Goal: Task Accomplishment & Management: Manage account settings

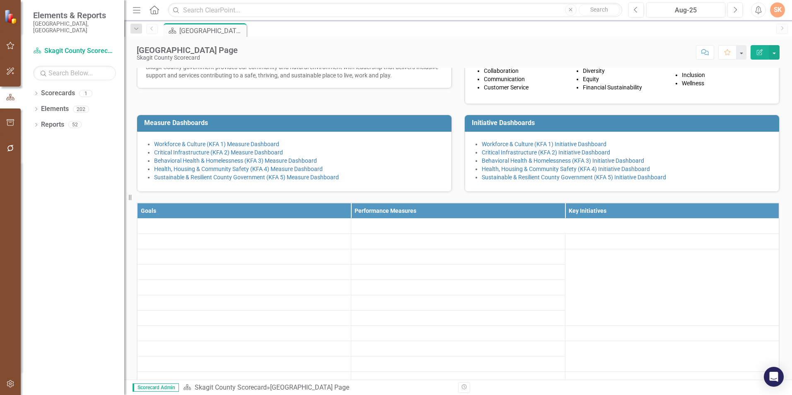
scroll to position [122, 0]
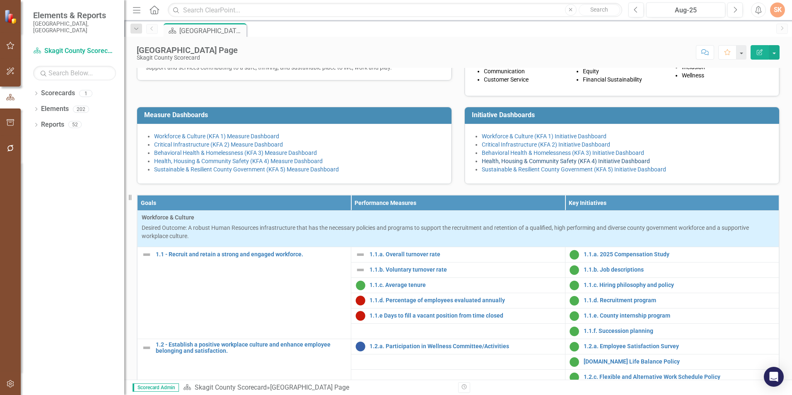
click at [629, 164] on link "Health, Housing & Community Safety (KFA 4) Initiative Dashboard" at bounding box center [566, 161] width 168 height 7
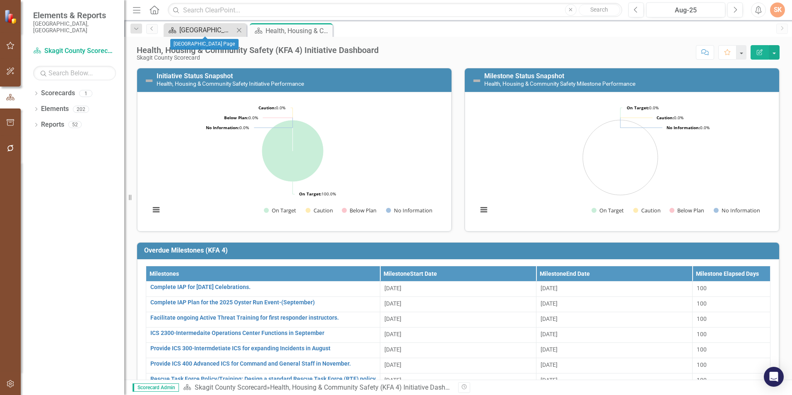
click at [212, 32] on div "[GEOGRAPHIC_DATA] Page" at bounding box center [206, 30] width 55 height 10
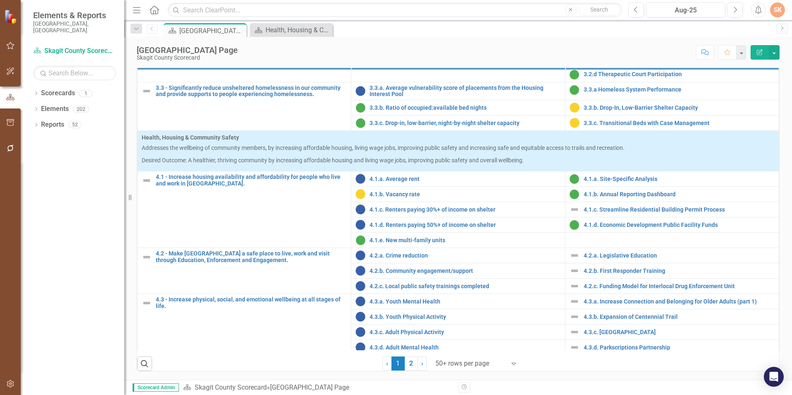
scroll to position [333, 0]
click at [607, 256] on link "4.2.a. Legislative Education" at bounding box center [679, 256] width 191 height 6
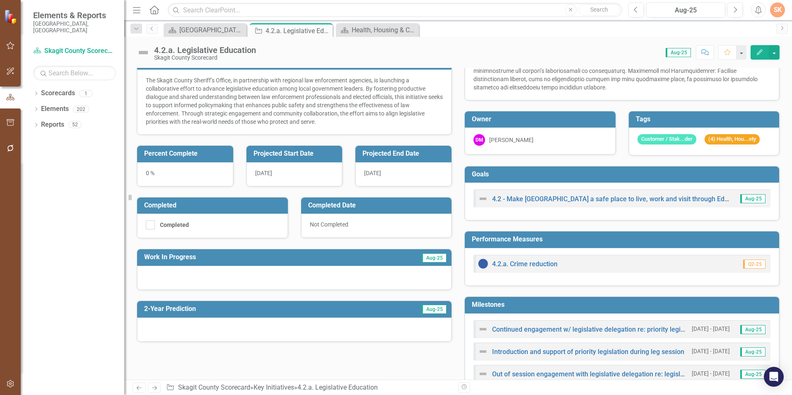
scroll to position [166, 0]
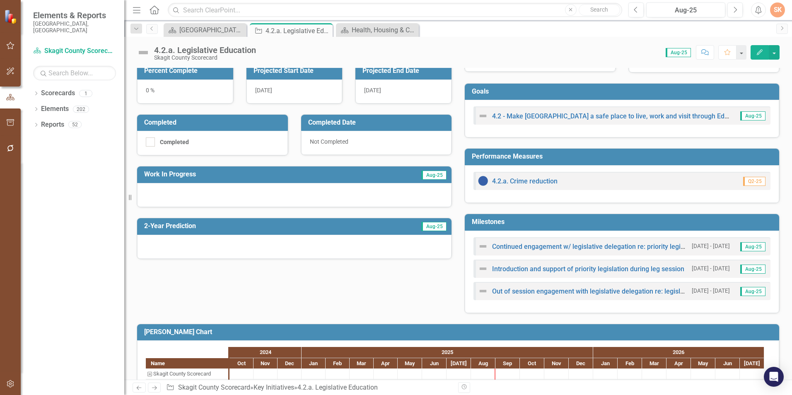
click at [523, 228] on td "Milestones" at bounding box center [623, 223] width 303 height 14
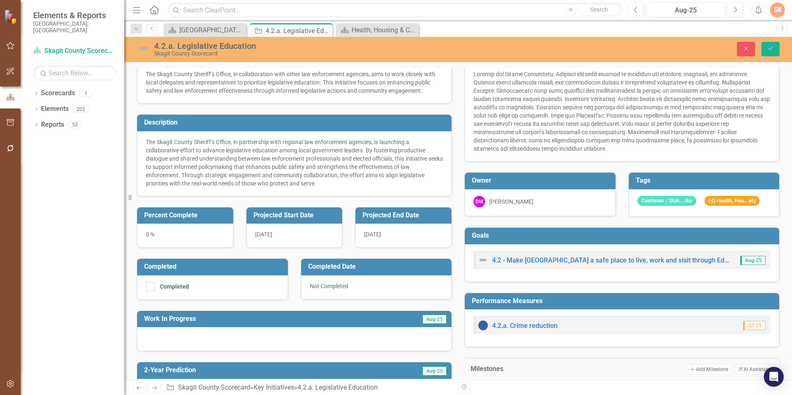
scroll to position [0, 0]
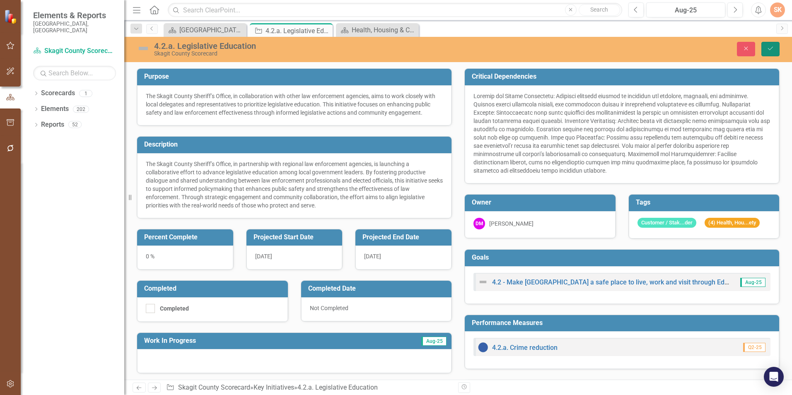
click at [775, 42] on button "Save" at bounding box center [770, 49] width 18 height 14
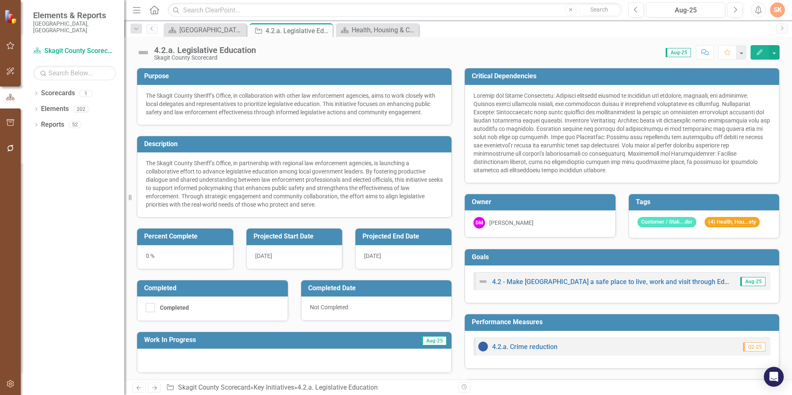
click at [248, 52] on div "4.2.a. Legislative Education" at bounding box center [205, 50] width 102 height 9
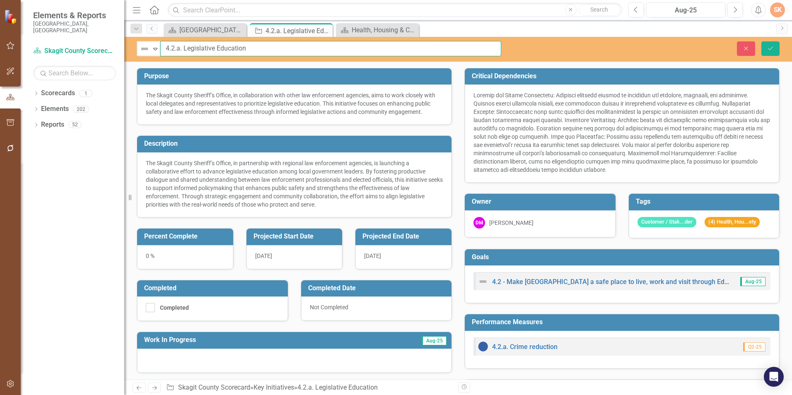
click at [396, 51] on input "4.2.a. Legislative Education" at bounding box center [330, 48] width 341 height 15
click at [278, 54] on input "4.2.a. Legislative Education" at bounding box center [330, 48] width 341 height 15
click at [776, 47] on button "Save" at bounding box center [770, 48] width 18 height 14
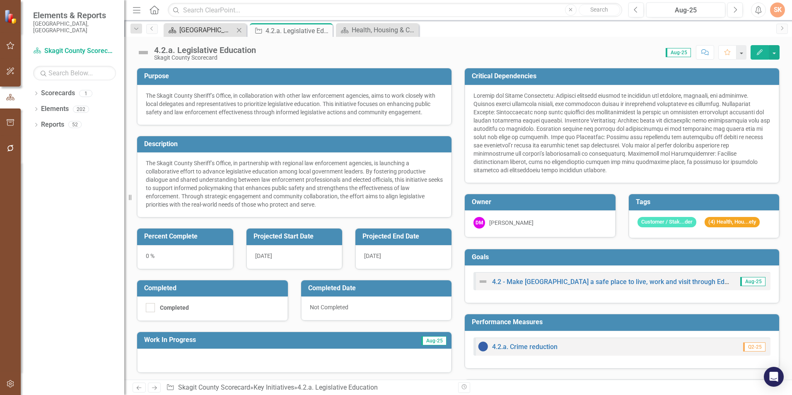
click at [218, 25] on div "[GEOGRAPHIC_DATA] Page" at bounding box center [206, 30] width 55 height 10
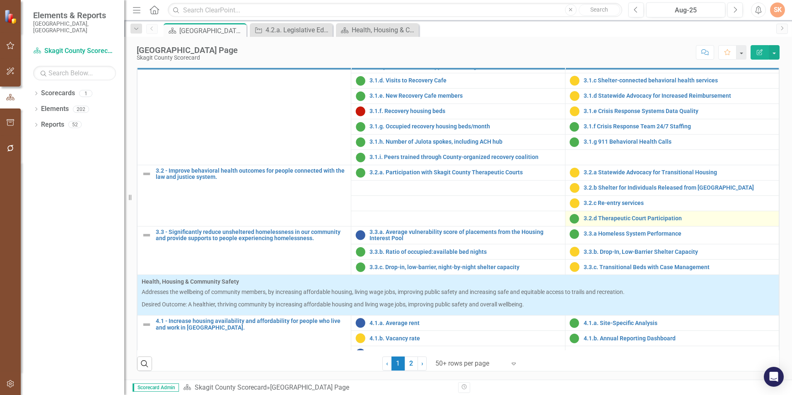
scroll to position [621, 0]
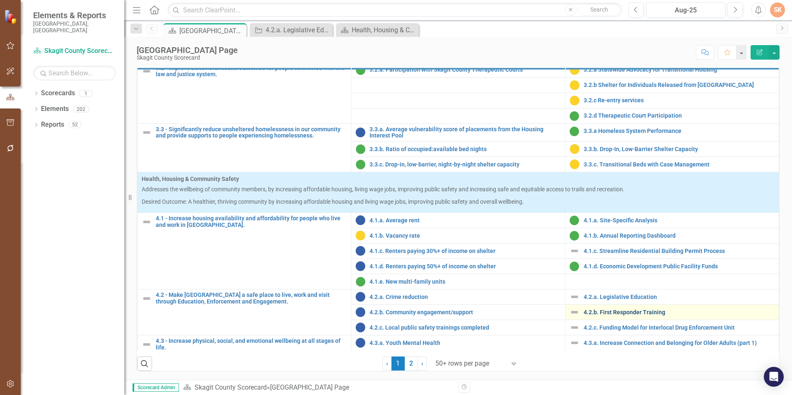
click at [641, 310] on link "4.2.b. First Responder Training" at bounding box center [679, 312] width 191 height 6
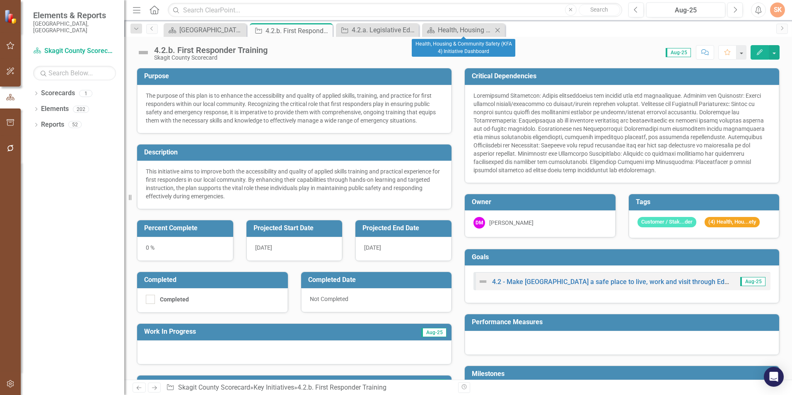
click at [498, 28] on icon "Close" at bounding box center [497, 30] width 8 height 7
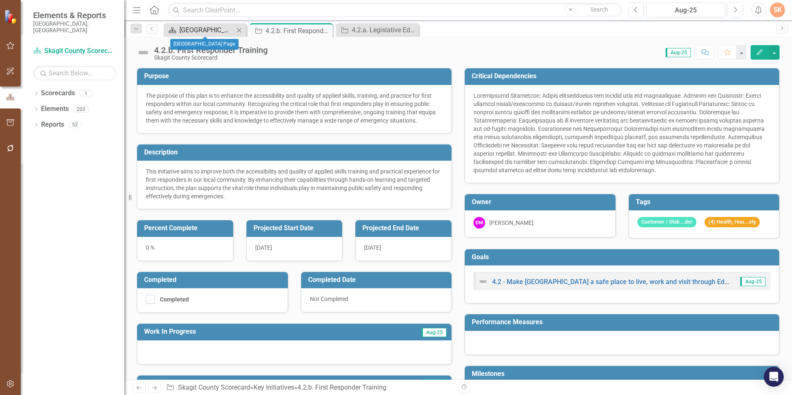
click at [199, 30] on div "[GEOGRAPHIC_DATA] Page" at bounding box center [206, 30] width 55 height 10
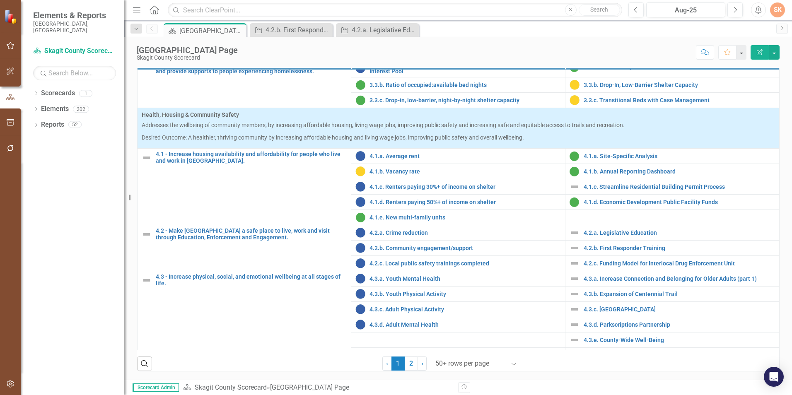
scroll to position [698, 0]
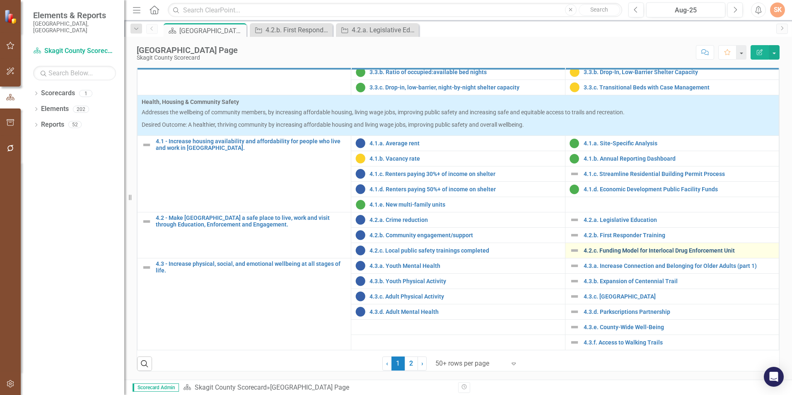
click at [680, 253] on link "4.2.c. Funding Model for Interlocal Drug Enforcement Unit" at bounding box center [679, 251] width 191 height 6
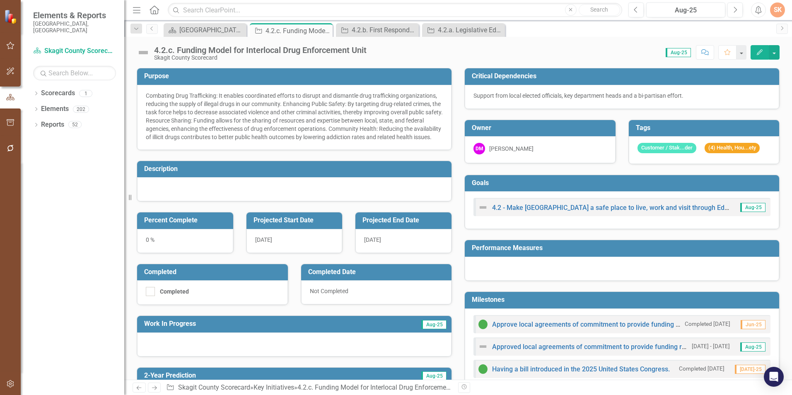
click at [389, 46] on div "Score: 0.00 Aug-25 Completed Comment Favorite Edit" at bounding box center [575, 52] width 409 height 14
click at [456, 29] on div "4.2.a. Legislative Education" at bounding box center [465, 30] width 55 height 10
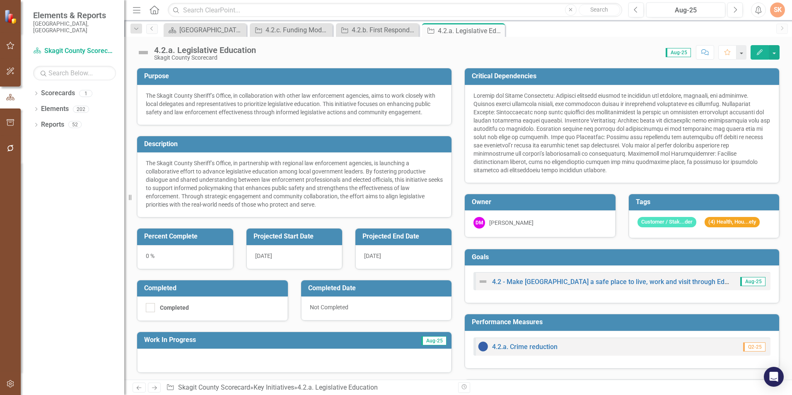
click at [234, 53] on div "4.2.a. Legislative Education" at bounding box center [205, 50] width 102 height 9
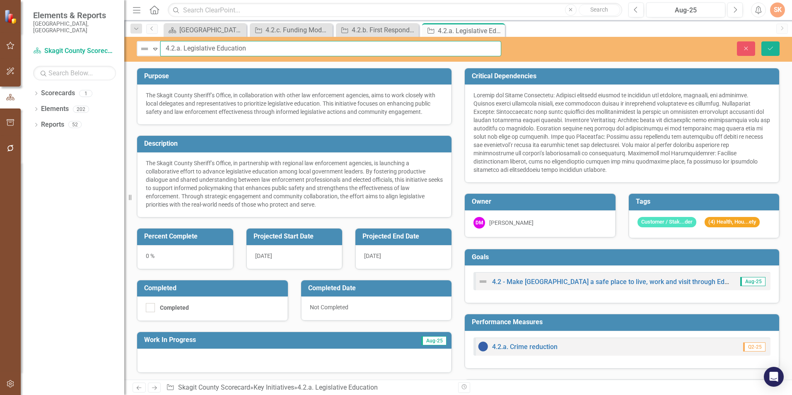
click at [251, 48] on input "4.2.a. Legislative Education" at bounding box center [330, 48] width 341 height 15
type input "4.2.a. Legislative Action"
click at [776, 46] on button "Save" at bounding box center [770, 48] width 18 height 14
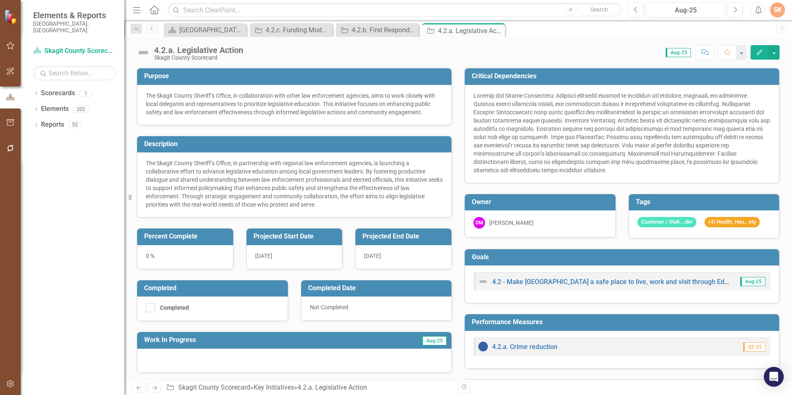
click at [344, 75] on h3 "Purpose" at bounding box center [295, 75] width 303 height 7
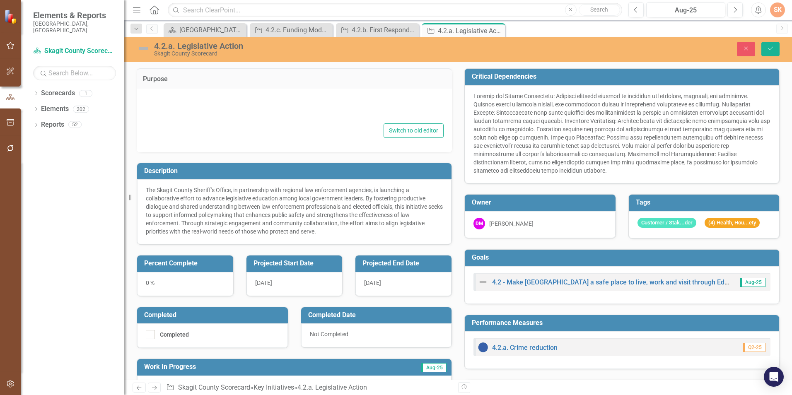
type textarea "<p>The Skagit County Sheriff&rsquo;s Office, in collaboration with other law en…"
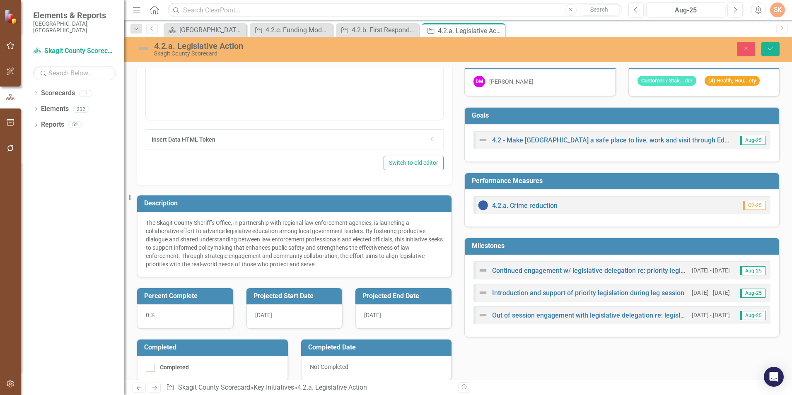
scroll to position [166, 0]
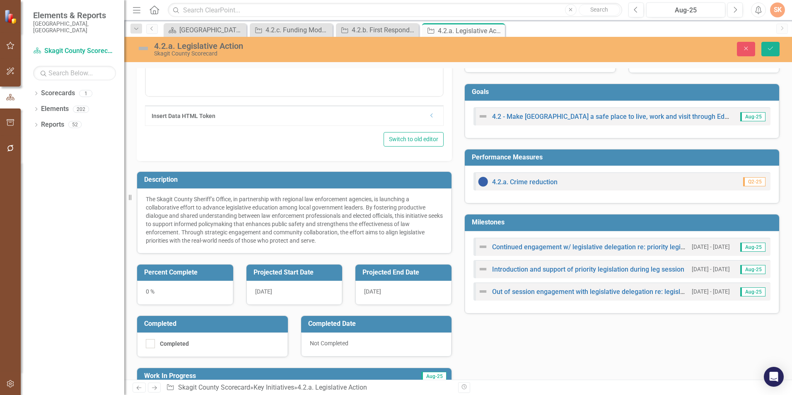
click at [458, 208] on div "Milestones Continued engagement w/ legislative delegation re: priority legislat…" at bounding box center [622, 259] width 328 height 110
click at [770, 53] on button "Save" at bounding box center [770, 49] width 18 height 14
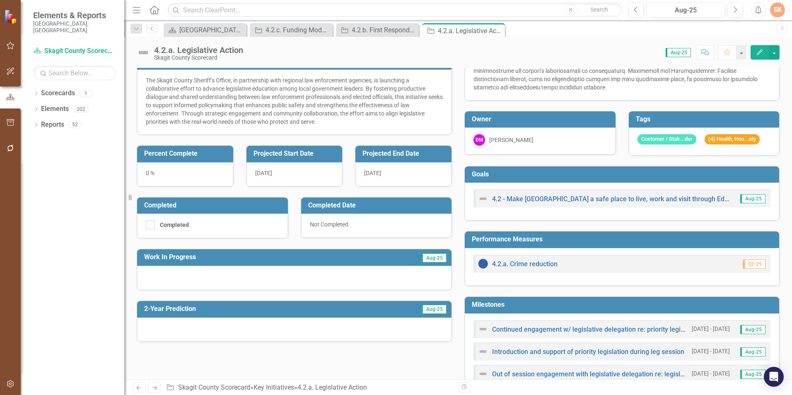
scroll to position [207, 0]
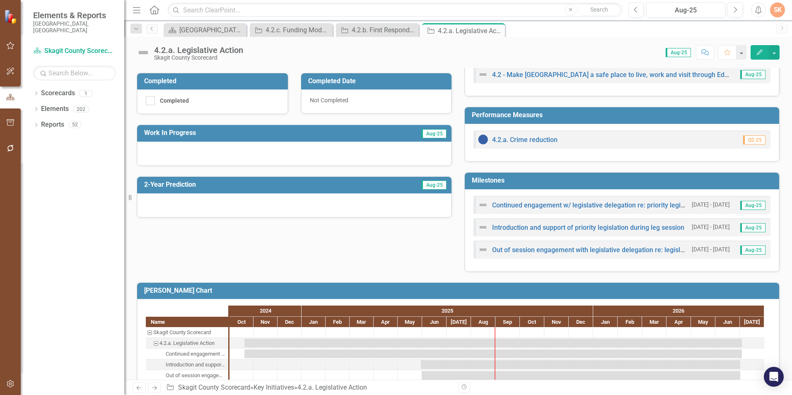
click at [536, 181] on h3 "Milestones" at bounding box center [623, 180] width 303 height 7
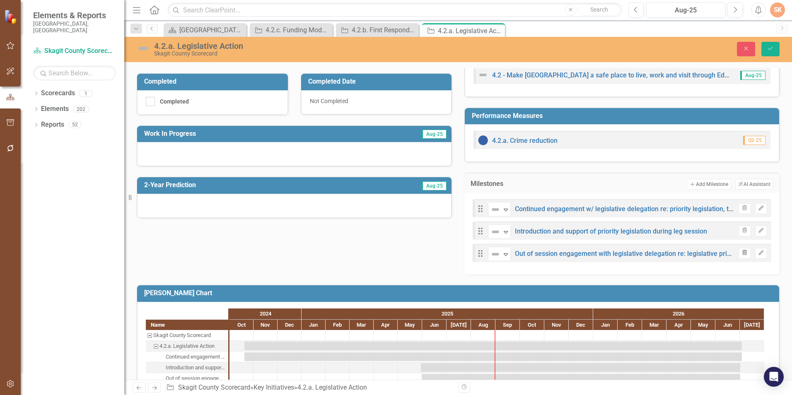
click at [741, 251] on icon "Trash" at bounding box center [744, 253] width 6 height 5
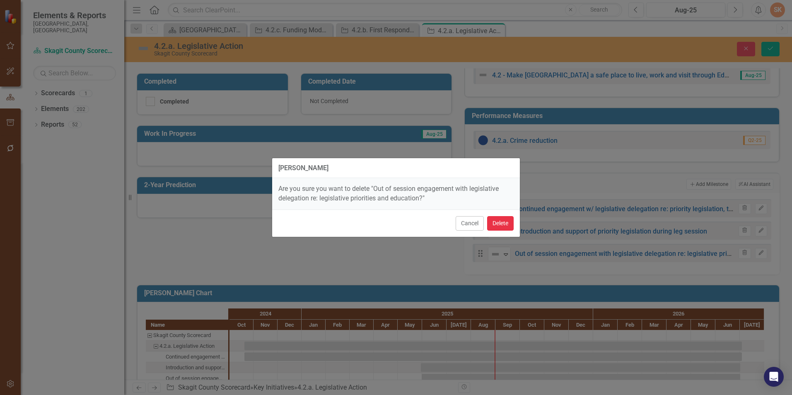
click at [506, 220] on button "Delete" at bounding box center [500, 223] width 27 height 14
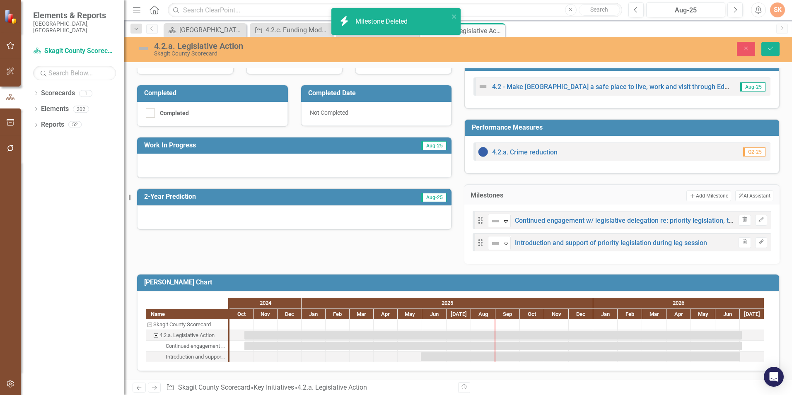
scroll to position [196, 0]
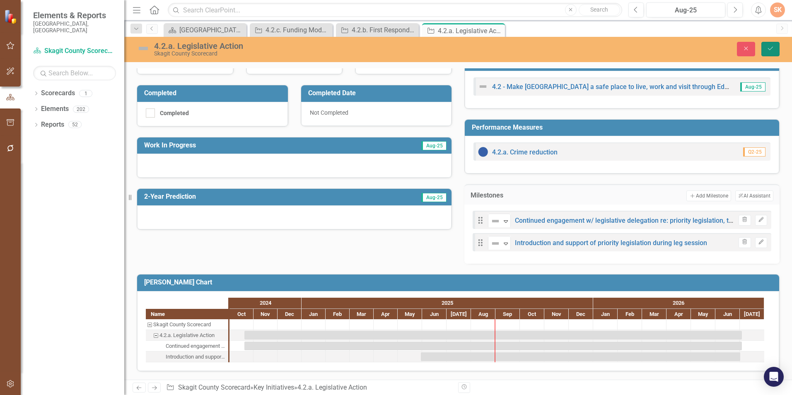
click at [773, 46] on icon "Save" at bounding box center [770, 49] width 7 height 6
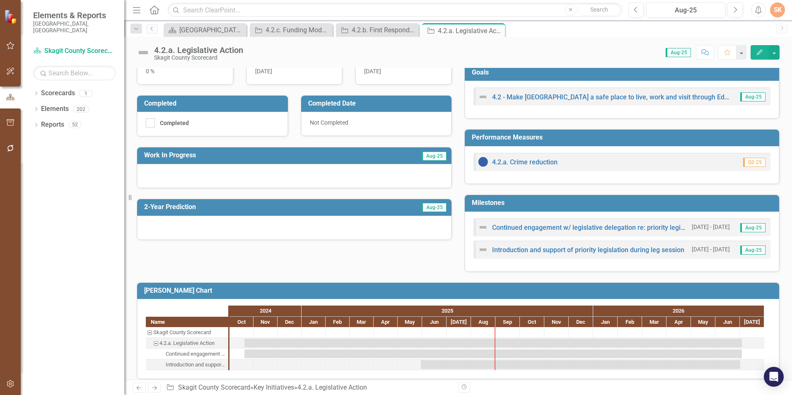
scroll to position [193, 0]
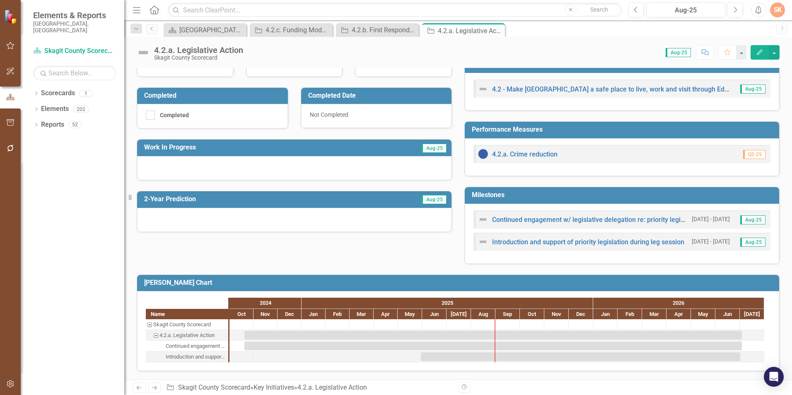
click at [529, 194] on h3 "Milestones" at bounding box center [623, 194] width 303 height 7
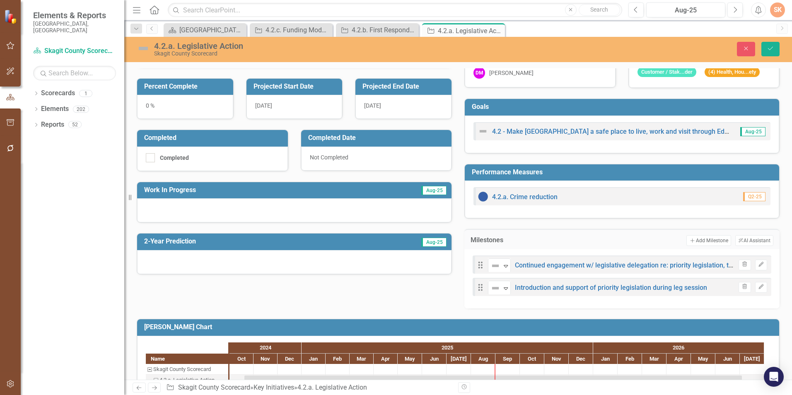
scroll to position [152, 0]
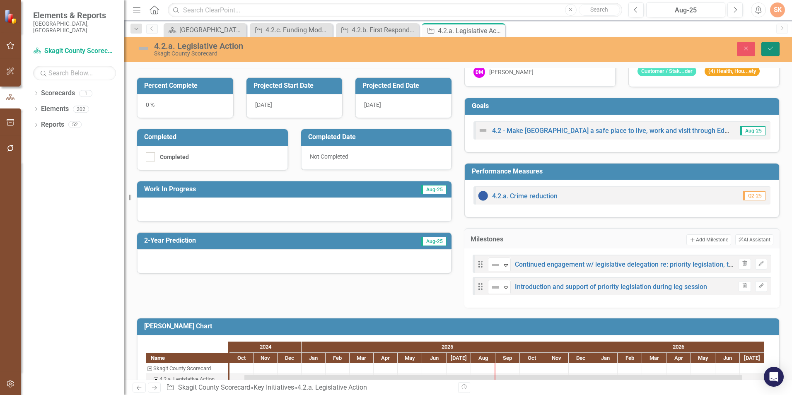
click at [771, 47] on icon "Save" at bounding box center [770, 49] width 7 height 6
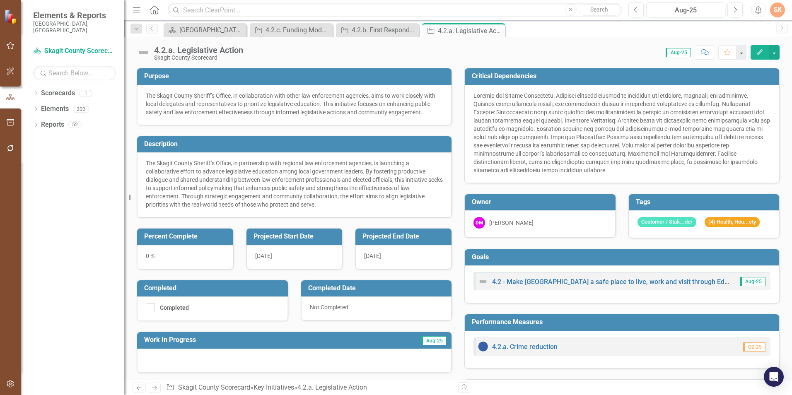
click at [561, 203] on h3 "Owner" at bounding box center [542, 201] width 140 height 7
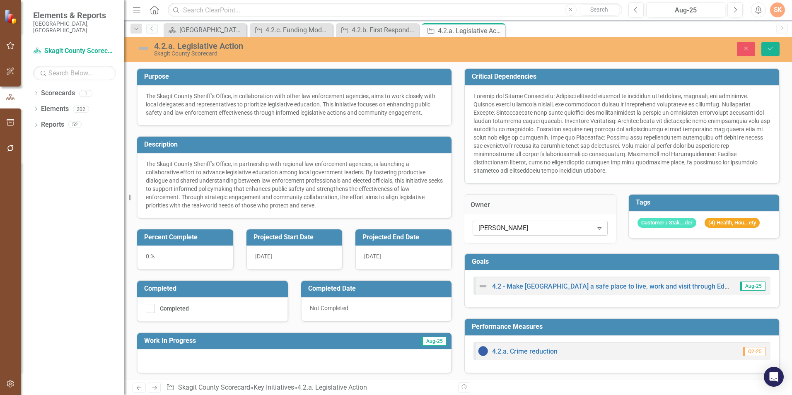
click at [598, 226] on icon "Expand" at bounding box center [599, 228] width 8 height 7
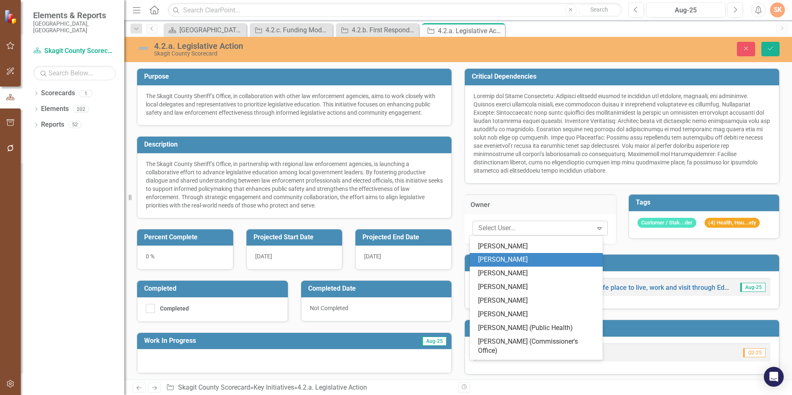
scroll to position [482, 0]
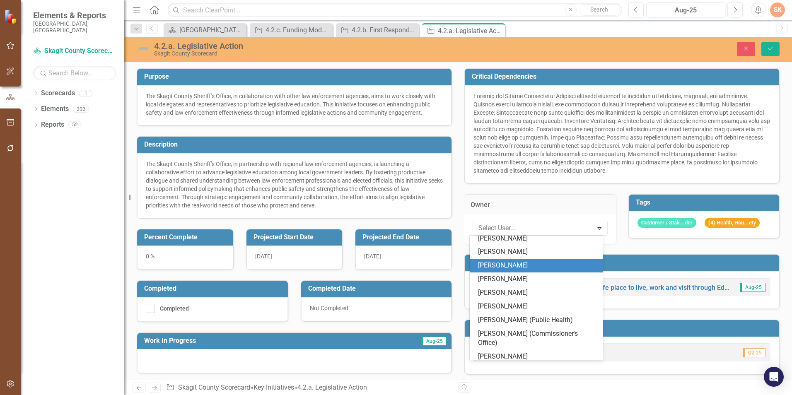
click at [519, 261] on div "[PERSON_NAME]" at bounding box center [538, 266] width 120 height 10
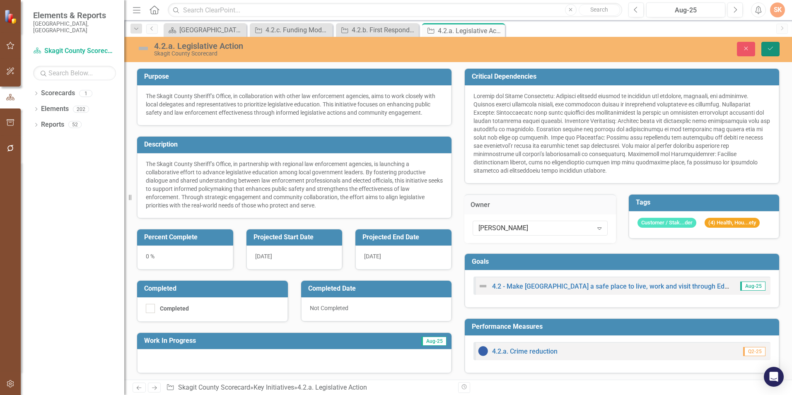
click at [771, 52] on button "Save" at bounding box center [770, 49] width 18 height 14
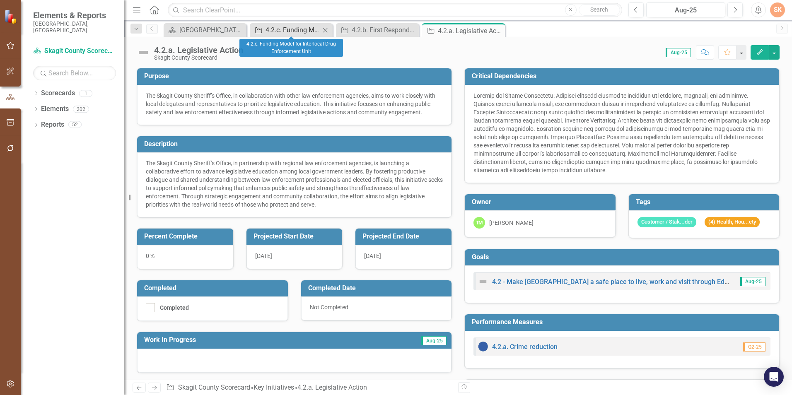
click at [300, 30] on div "4.2.c. Funding Model for Interlocal Drug Enforcement Unit" at bounding box center [292, 30] width 55 height 10
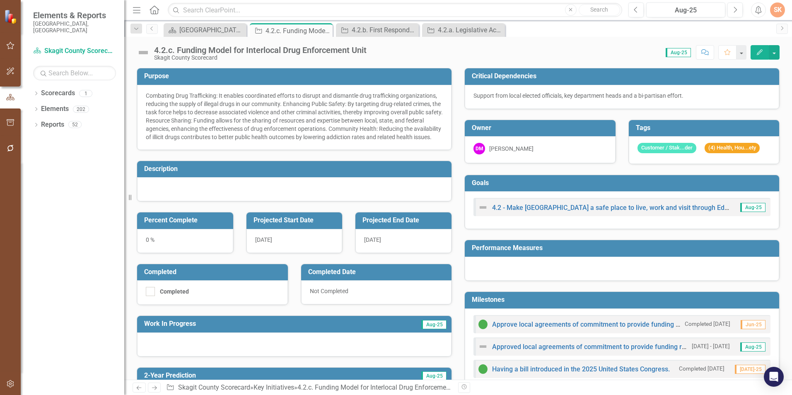
click at [575, 127] on h3 "Owner" at bounding box center [542, 127] width 140 height 7
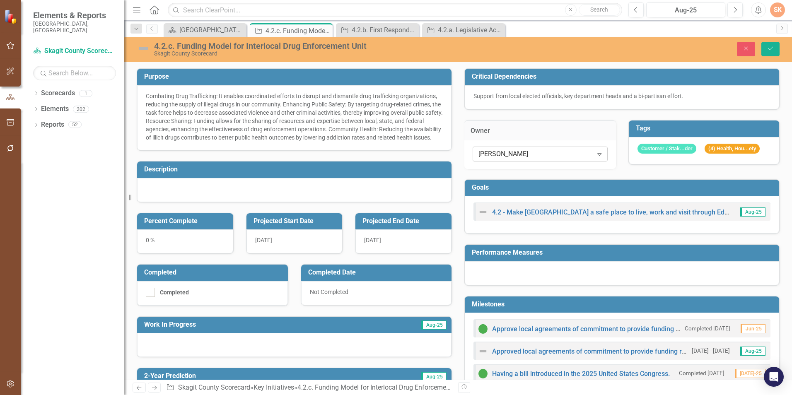
click at [596, 156] on icon "Expand" at bounding box center [599, 154] width 8 height 7
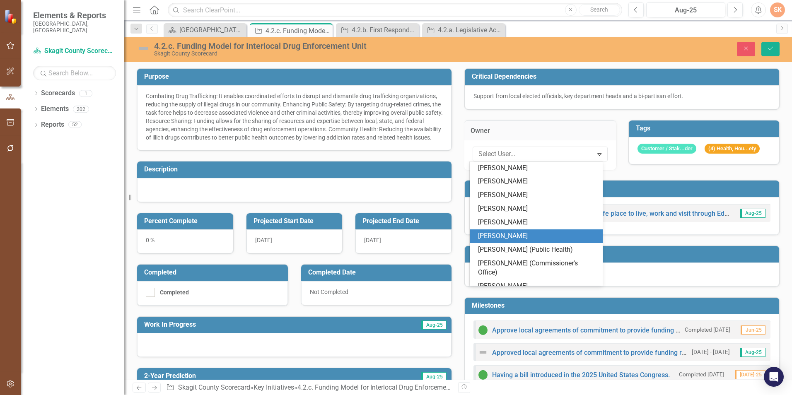
scroll to position [482, 0]
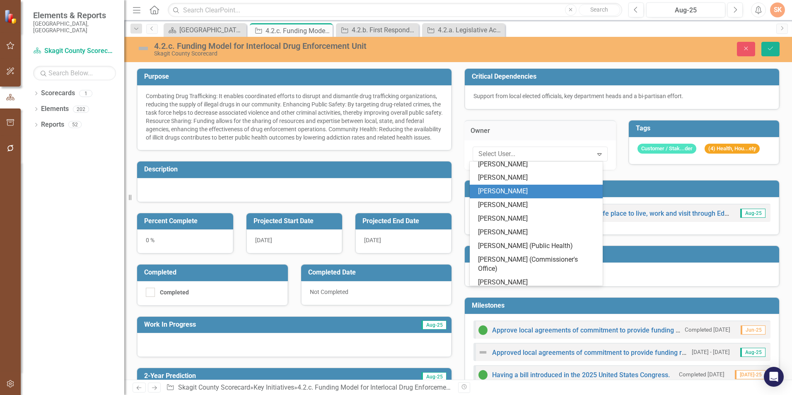
click at [527, 187] on div "[PERSON_NAME]" at bounding box center [538, 192] width 120 height 10
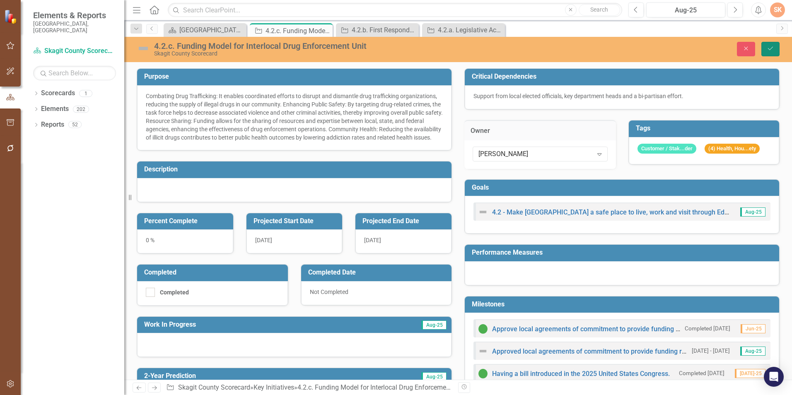
click at [774, 46] on button "Save" at bounding box center [770, 49] width 18 height 14
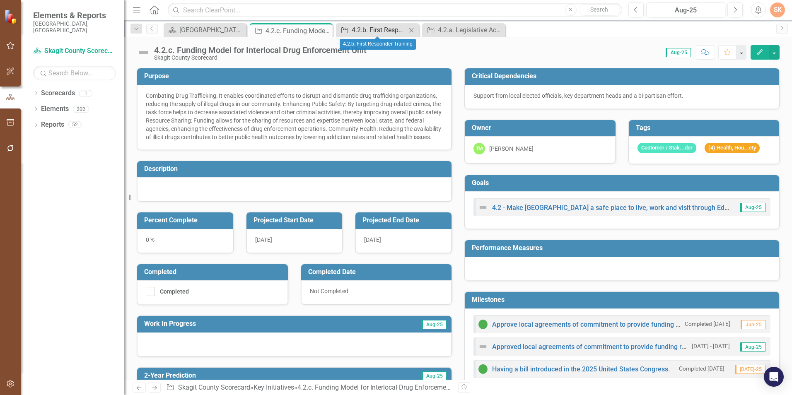
click at [366, 27] on div "4.2.b. First Responder Training" at bounding box center [379, 30] width 55 height 10
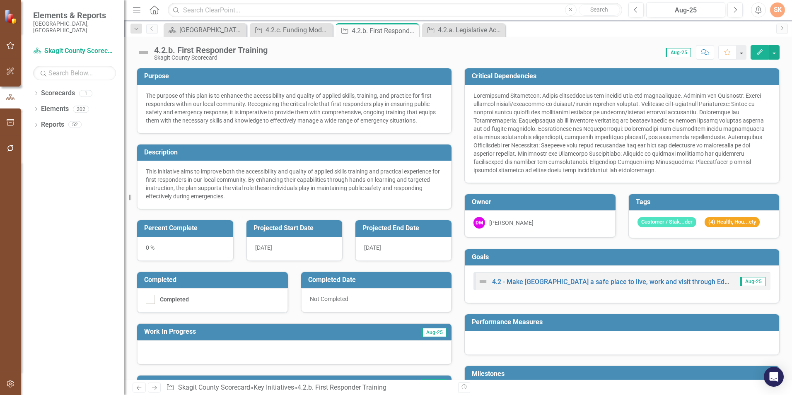
click at [539, 200] on h3 "Owner" at bounding box center [542, 201] width 140 height 7
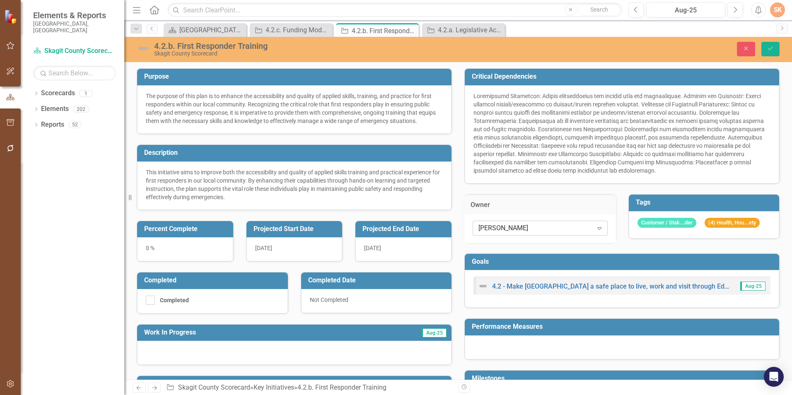
click at [597, 227] on icon at bounding box center [599, 228] width 4 height 2
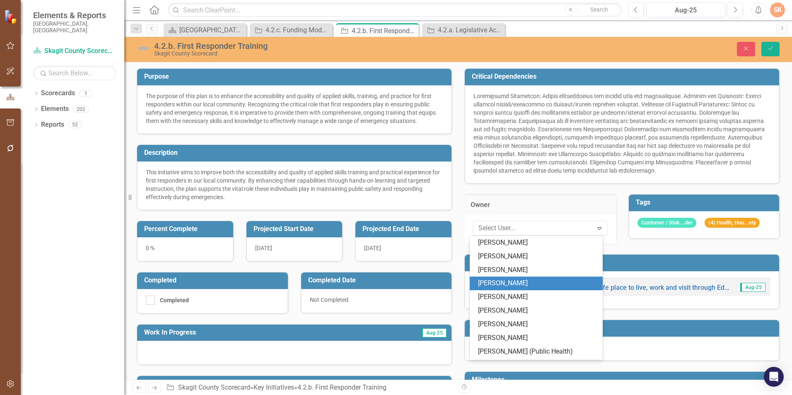
scroll to position [482, 0]
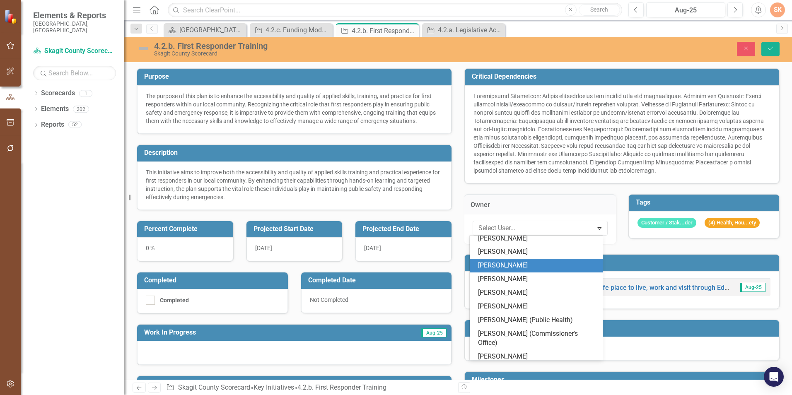
click at [527, 259] on div "[PERSON_NAME]" at bounding box center [536, 266] width 133 height 14
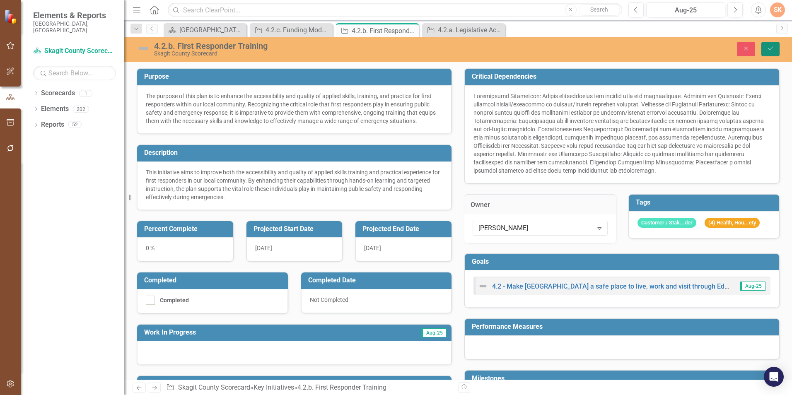
click at [774, 48] on button "Save" at bounding box center [770, 49] width 18 height 14
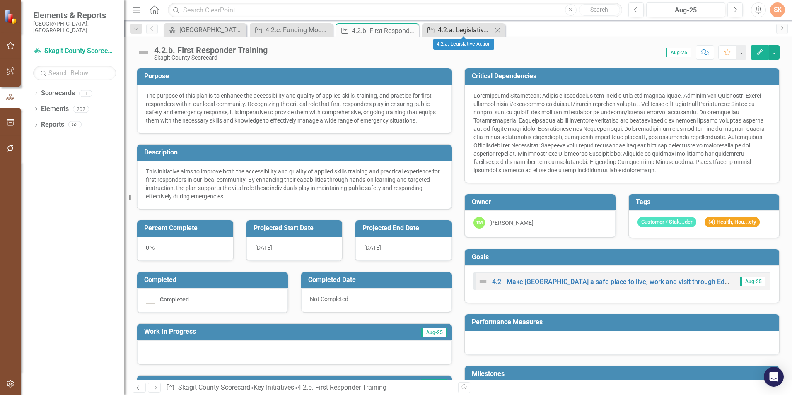
click at [454, 27] on div "4.2.a. Legislative Action" at bounding box center [465, 30] width 55 height 10
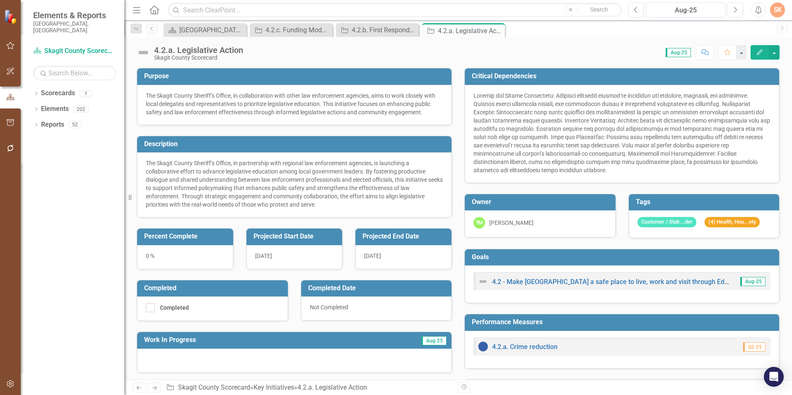
click at [206, 142] on h3 "Description" at bounding box center [295, 143] width 303 height 7
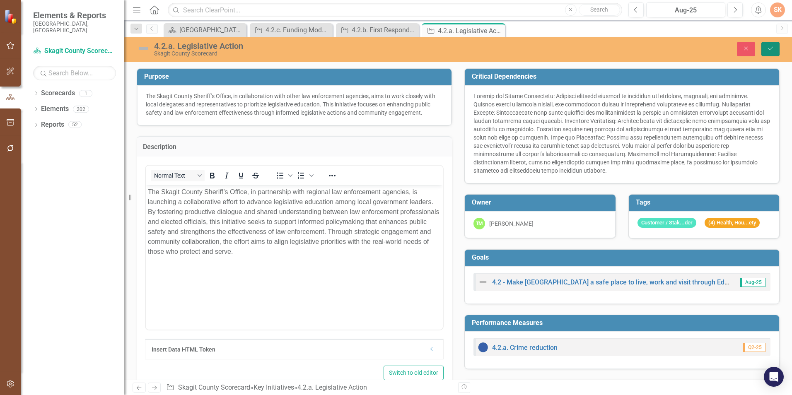
click at [772, 48] on icon "Save" at bounding box center [770, 49] width 7 height 6
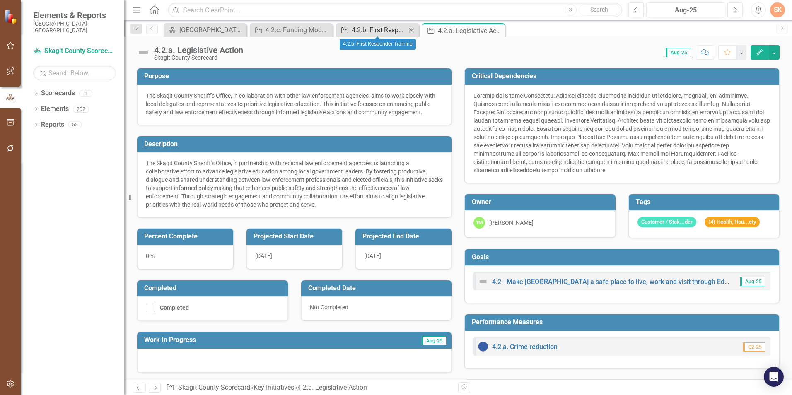
click at [352, 32] on div "4.2.b. First Responder Training" at bounding box center [379, 30] width 55 height 10
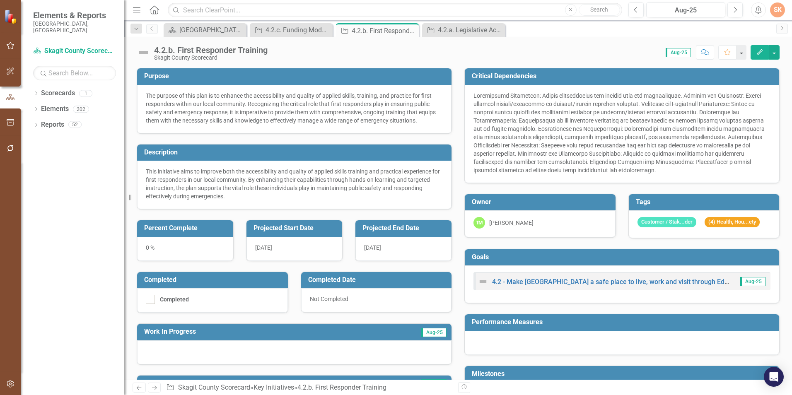
click at [237, 49] on div "4.2.b. First Responder Training" at bounding box center [210, 50] width 113 height 9
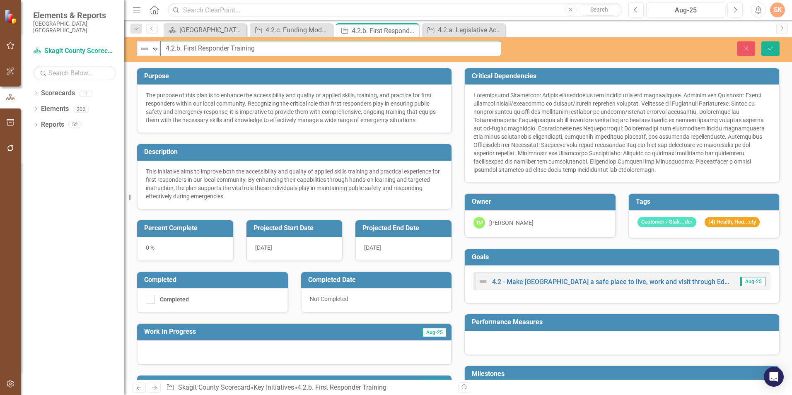
drag, startPoint x: 255, startPoint y: 49, endPoint x: 276, endPoint y: 46, distance: 20.9
click at [258, 49] on input "4.2.b. First Responder Training" at bounding box center [330, 48] width 341 height 15
type input "4.2.b. First Responder Professional Standards"
click at [772, 46] on icon "Save" at bounding box center [770, 49] width 7 height 6
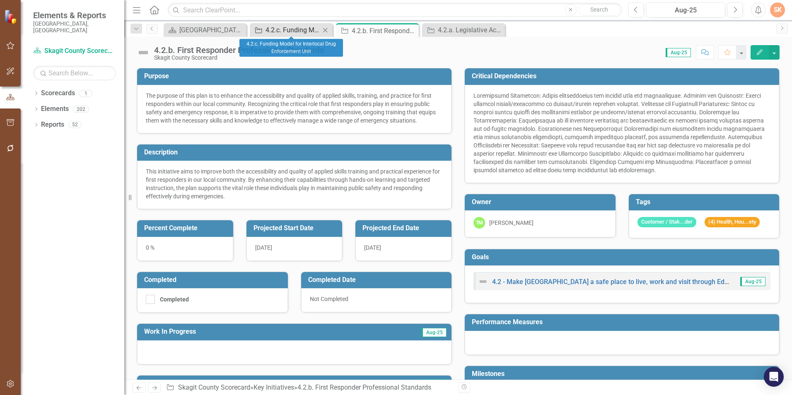
click at [292, 33] on div "4.2.c. Funding Model for Interlocal Drug Enforcement Unit" at bounding box center [292, 30] width 55 height 10
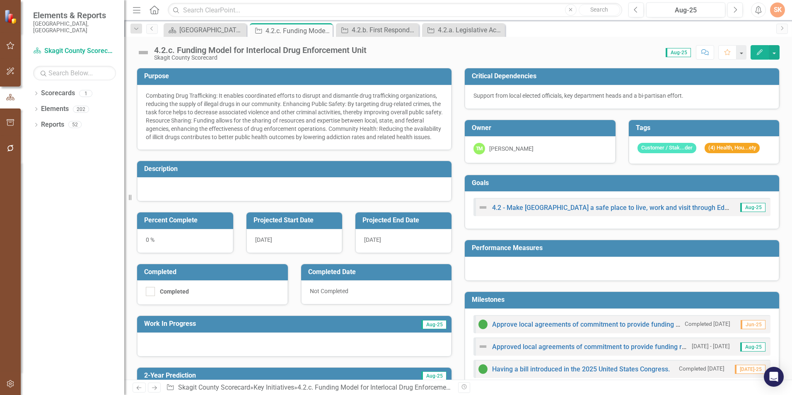
click at [284, 53] on div "4.2.c. Funding Model for Interlocal Drug Enforcement Unit" at bounding box center [260, 50] width 212 height 9
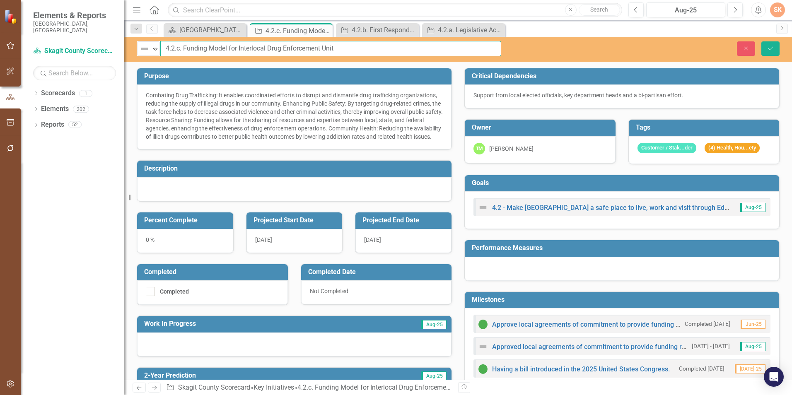
drag, startPoint x: 336, startPoint y: 50, endPoint x: 184, endPoint y: 52, distance: 152.0
click at [184, 52] on input "4.2.c. Funding Model for Interlocal Drug Enforcement Unit" at bounding box center [330, 48] width 341 height 15
click at [538, 55] on div "Close Save" at bounding box center [653, 48] width 266 height 14
click at [773, 48] on icon "Save" at bounding box center [770, 49] width 7 height 6
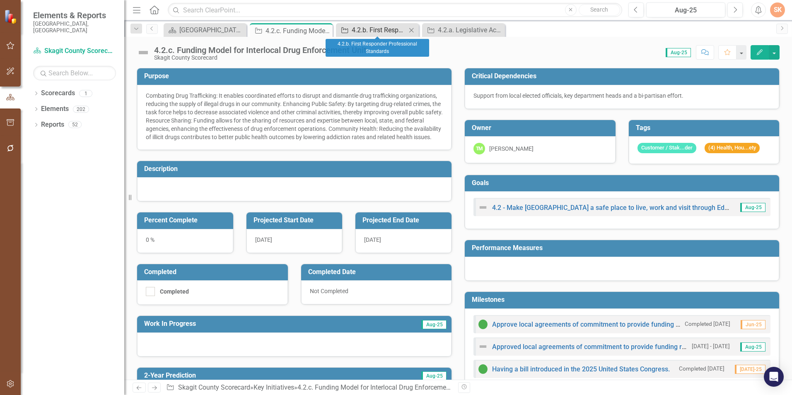
click at [373, 31] on div "4.2.b. First Responder Professional Standards" at bounding box center [379, 30] width 55 height 10
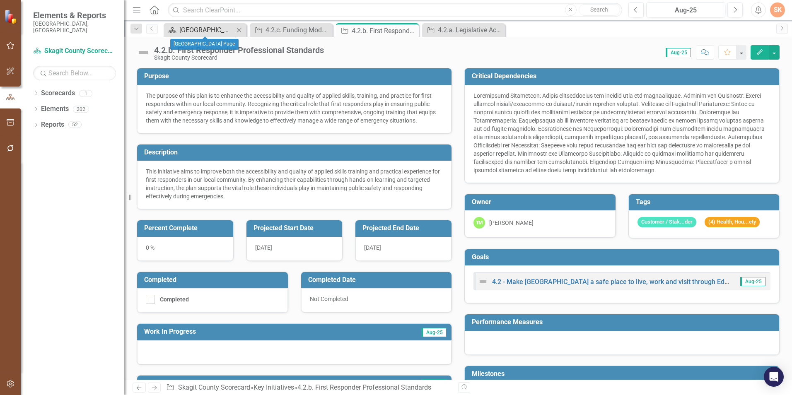
click at [212, 27] on div "[GEOGRAPHIC_DATA] Page" at bounding box center [206, 30] width 55 height 10
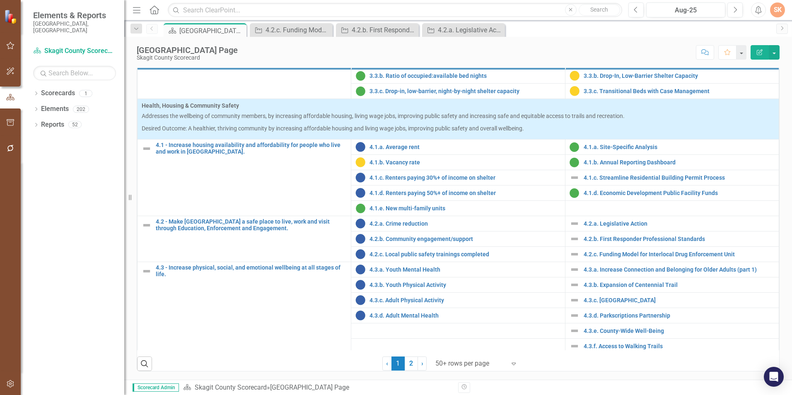
scroll to position [698, 0]
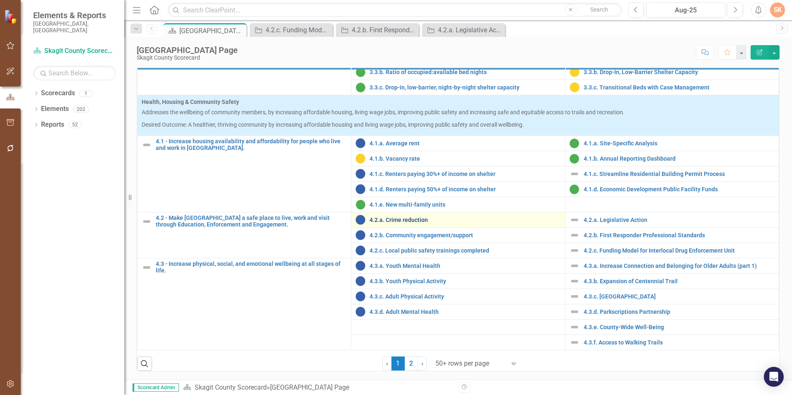
click at [418, 218] on link "4.2.a. Crime reduction" at bounding box center [464, 220] width 191 height 6
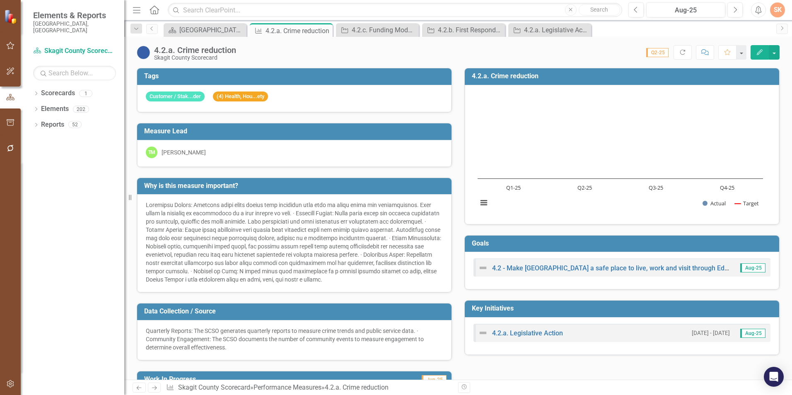
click at [231, 51] on div "4.2.a. Crime reduction" at bounding box center [195, 50] width 82 height 9
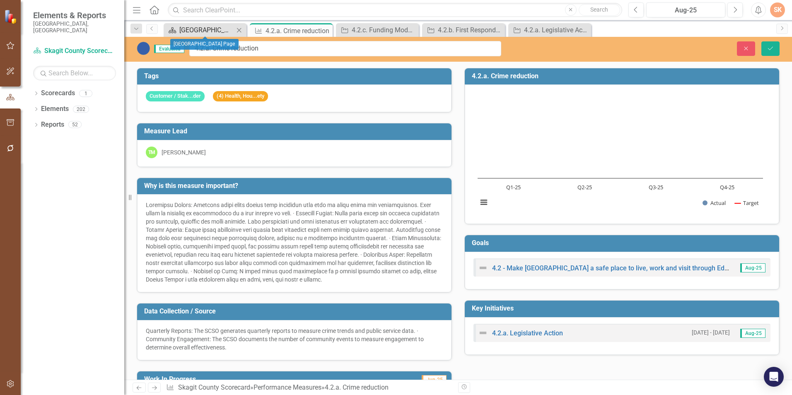
click at [208, 28] on div "[GEOGRAPHIC_DATA] Page" at bounding box center [206, 30] width 55 height 10
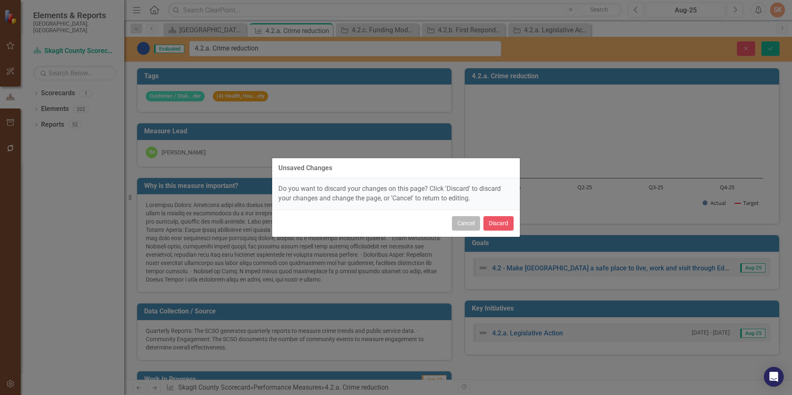
click at [476, 222] on button "Cancel" at bounding box center [466, 223] width 28 height 14
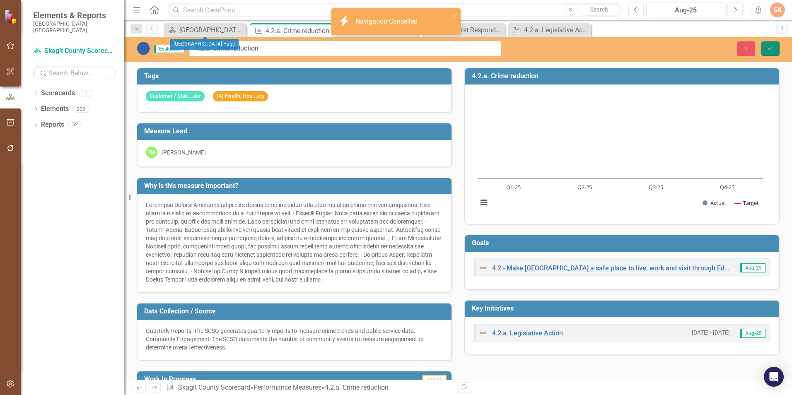
click at [776, 41] on button "Save" at bounding box center [770, 48] width 18 height 14
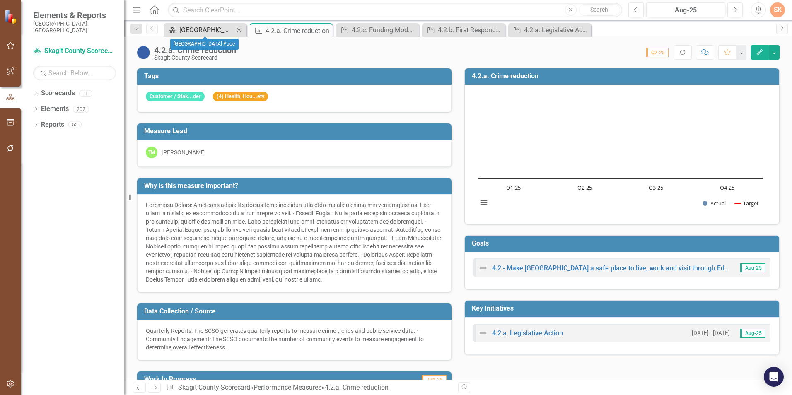
click at [201, 31] on div "[GEOGRAPHIC_DATA] Page" at bounding box center [206, 30] width 55 height 10
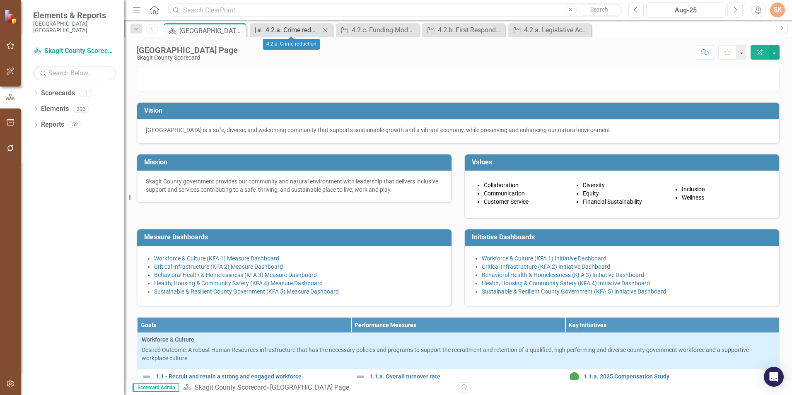
click at [301, 34] on div "4.2.a. Crime reduction" at bounding box center [292, 30] width 55 height 10
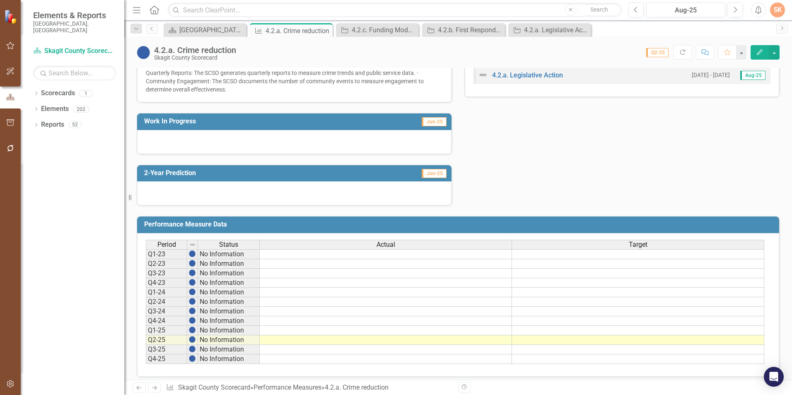
scroll to position [316, 0]
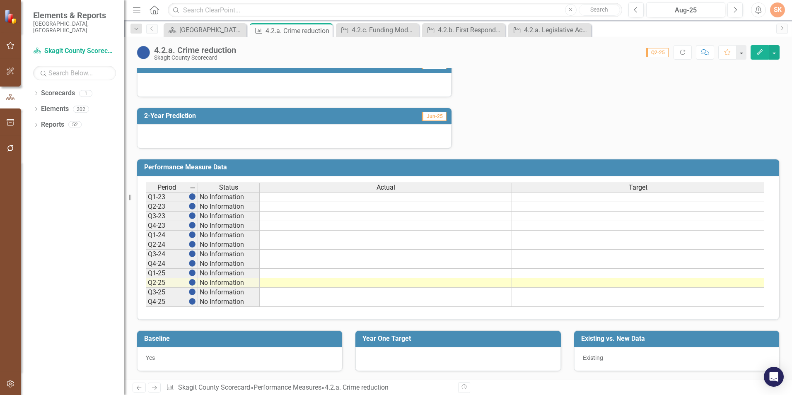
click at [404, 197] on td at bounding box center [386, 197] width 252 height 10
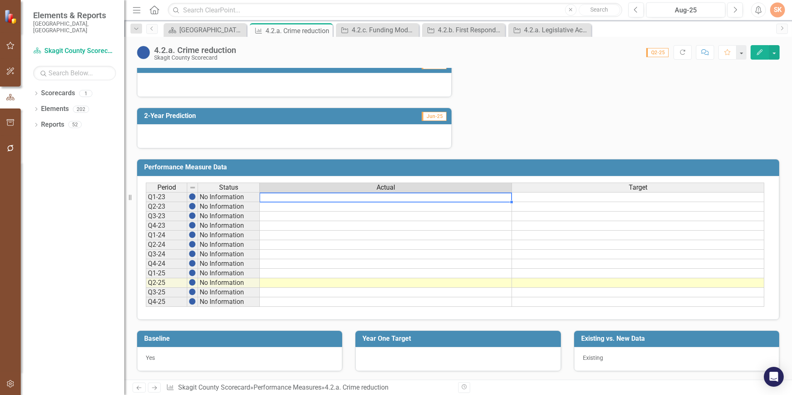
click at [405, 197] on td at bounding box center [386, 197] width 252 height 10
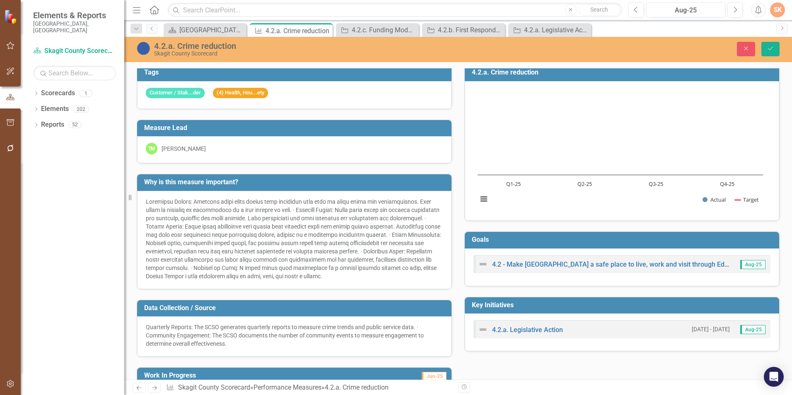
scroll to position [0, 0]
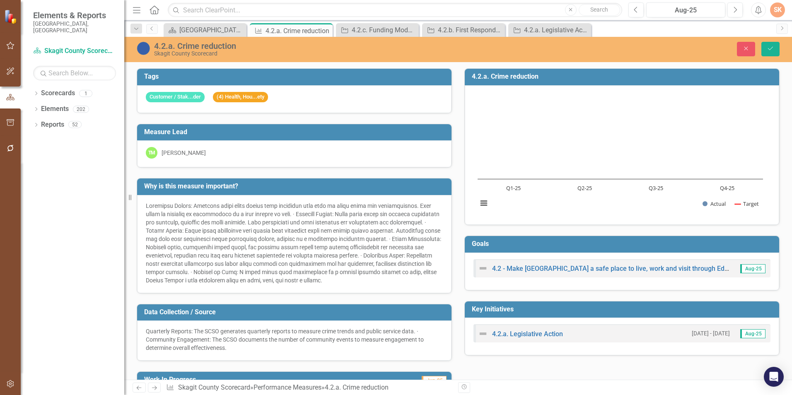
click at [547, 77] on h3 "4.2.a. Crime reduction" at bounding box center [623, 76] width 303 height 7
click at [209, 32] on div "[GEOGRAPHIC_DATA] Page" at bounding box center [206, 30] width 55 height 10
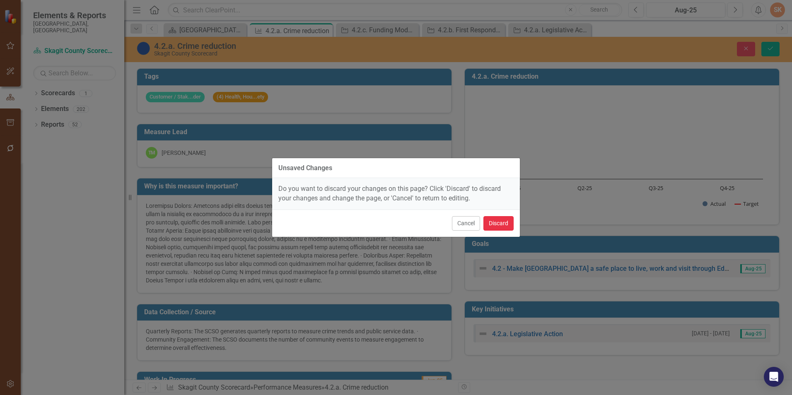
click at [490, 227] on button "Discard" at bounding box center [498, 223] width 30 height 14
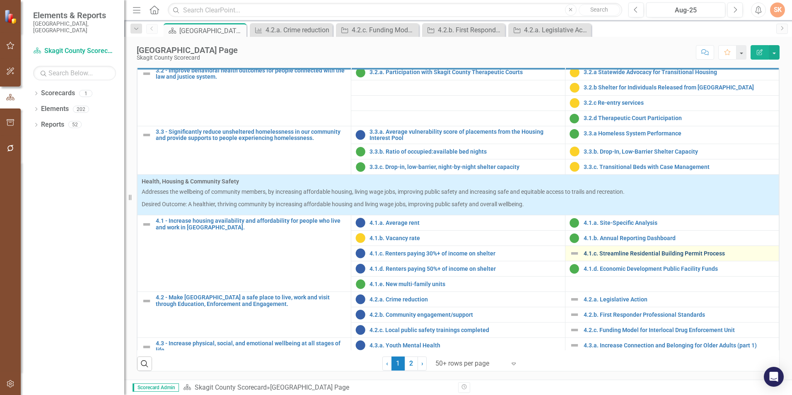
scroll to position [621, 0]
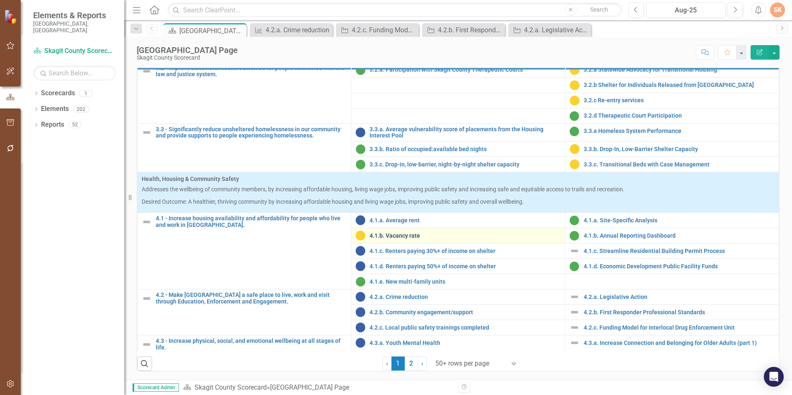
click at [393, 239] on link "4.1.b. Vacancy rate" at bounding box center [464, 236] width 191 height 6
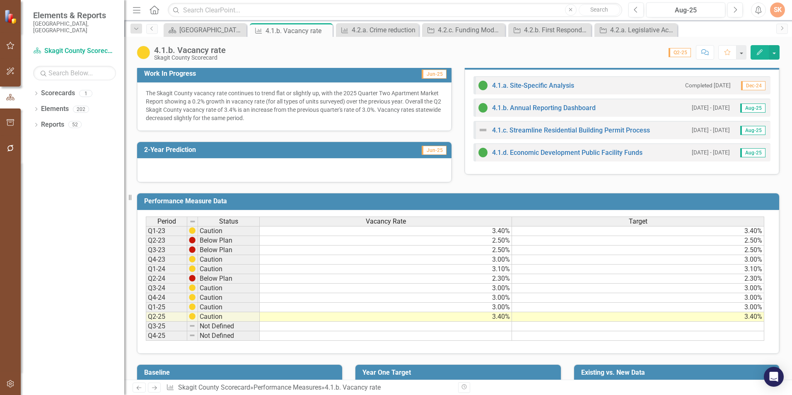
scroll to position [248, 0]
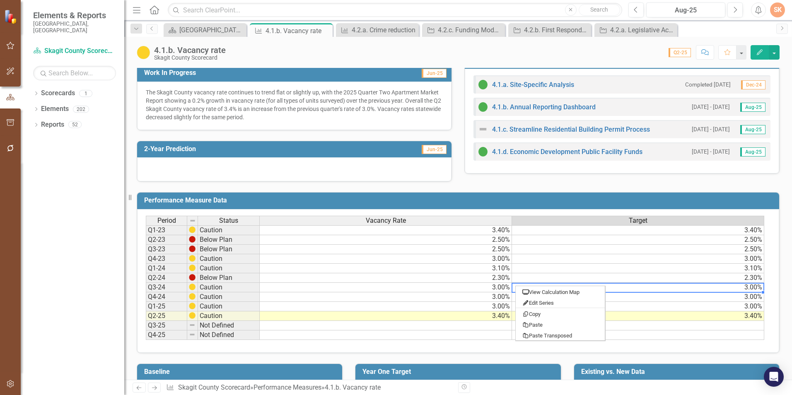
click at [498, 200] on h3 "Performance Measure Data" at bounding box center [459, 200] width 631 height 7
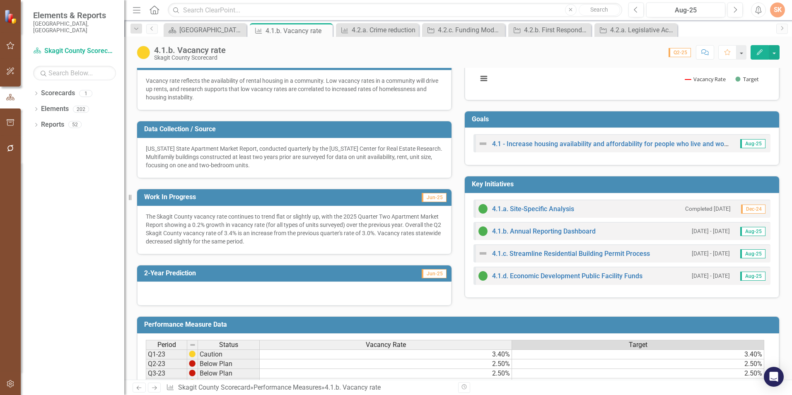
scroll to position [0, 0]
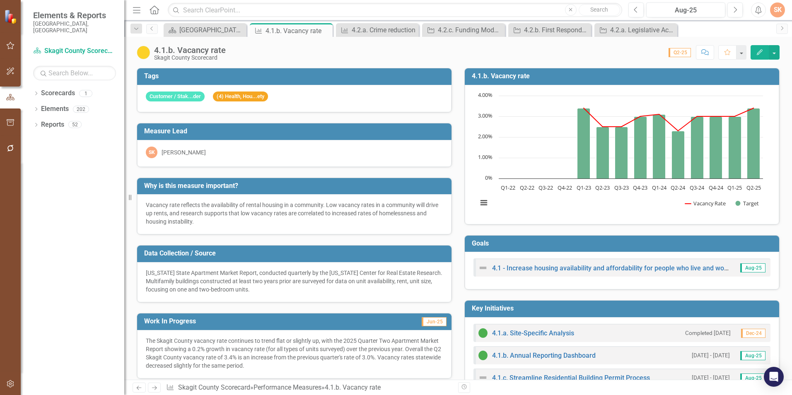
click at [628, 75] on h3 "4.1.b. Vacancy rate" at bounding box center [623, 75] width 303 height 7
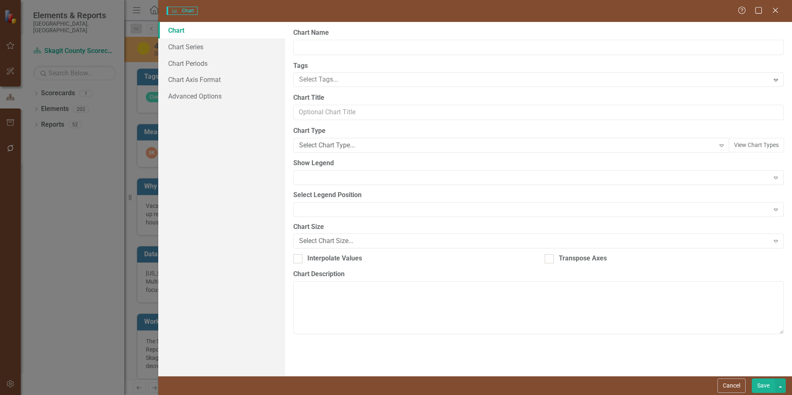
type input "4.1.b. Vacancy rate"
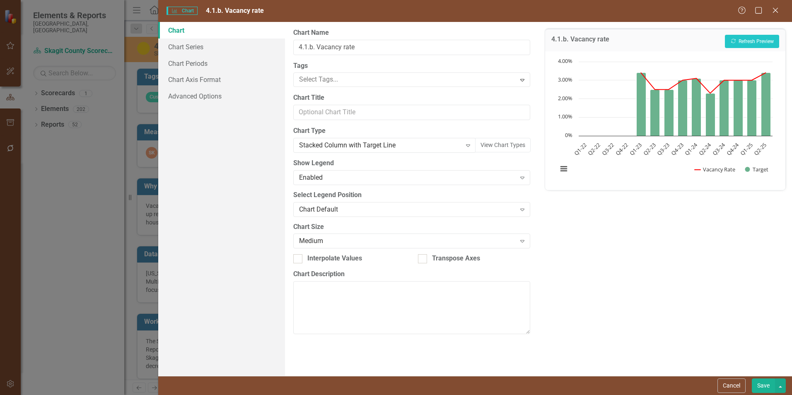
click at [764, 383] on button "Save" at bounding box center [763, 386] width 23 height 14
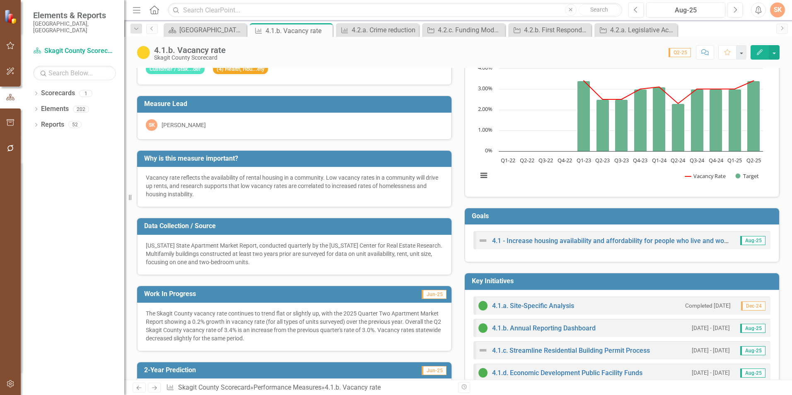
scroll to position [41, 0]
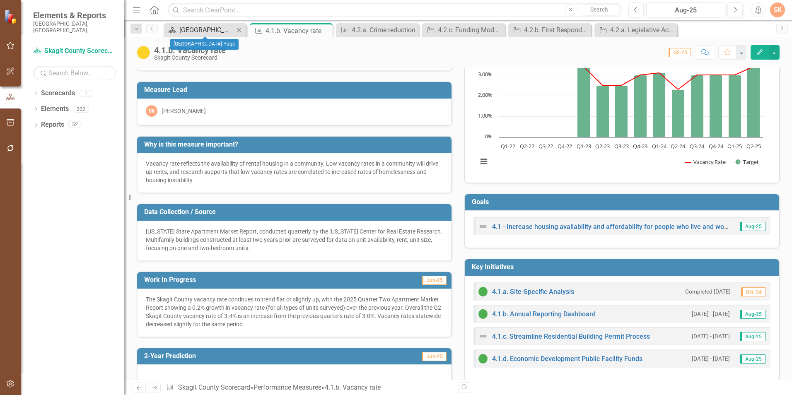
click at [207, 32] on div "[GEOGRAPHIC_DATA] Page" at bounding box center [206, 30] width 55 height 10
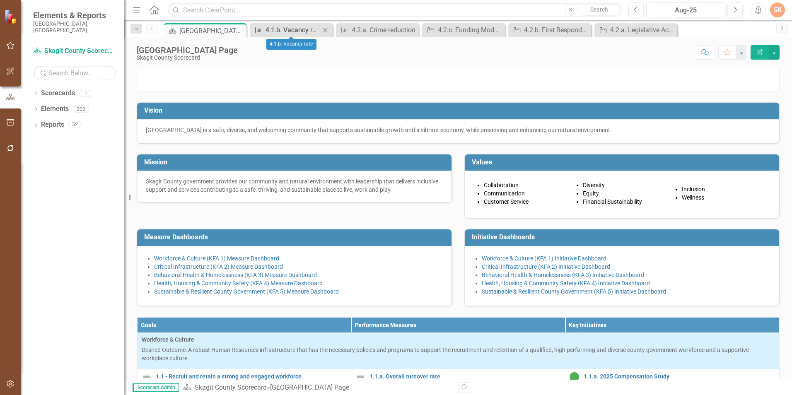
click at [280, 31] on div "4.1.b. Vacancy rate" at bounding box center [292, 30] width 55 height 10
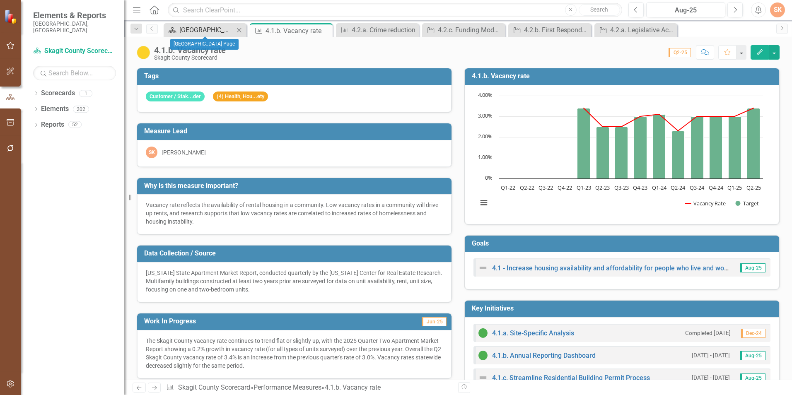
click at [207, 29] on div "[GEOGRAPHIC_DATA] Page" at bounding box center [206, 30] width 55 height 10
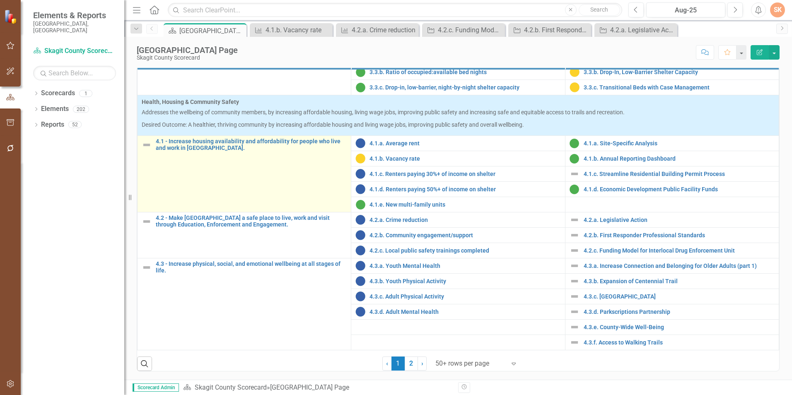
scroll to position [333, 0]
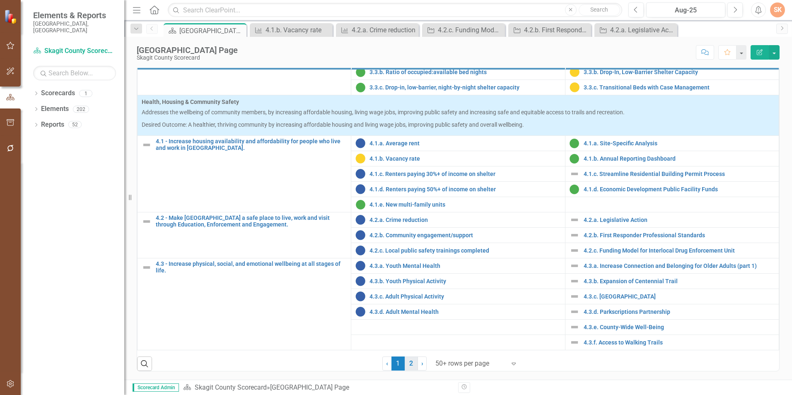
click at [410, 365] on link "2" at bounding box center [411, 364] width 13 height 14
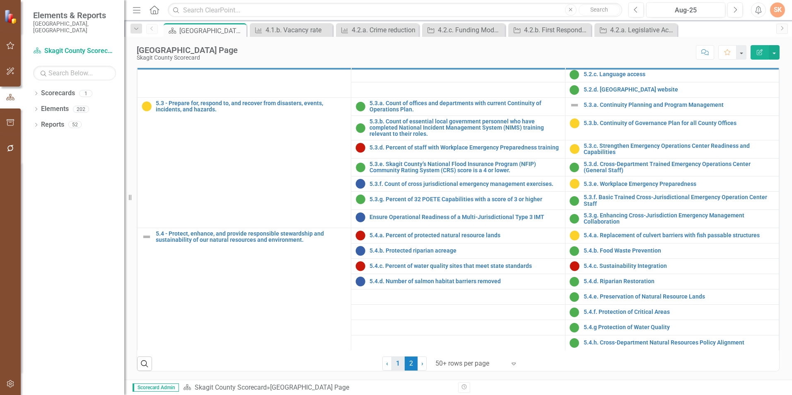
click at [398, 365] on link "1" at bounding box center [397, 364] width 13 height 14
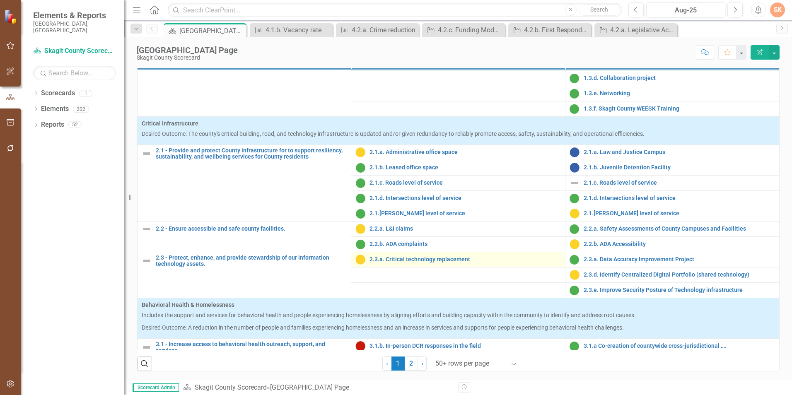
scroll to position [698, 0]
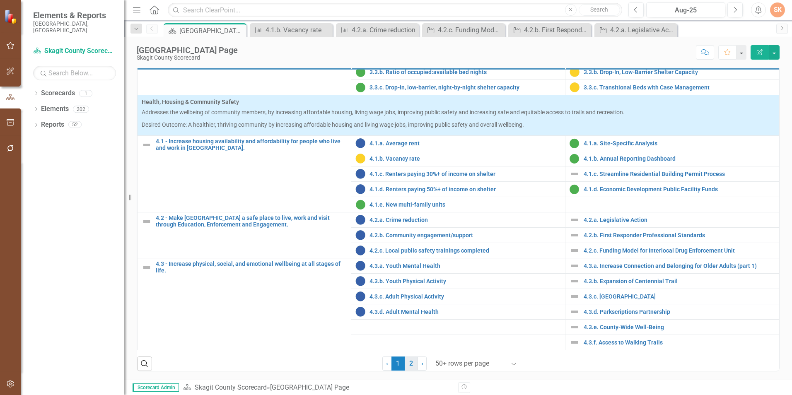
click at [410, 367] on link "2" at bounding box center [411, 364] width 13 height 14
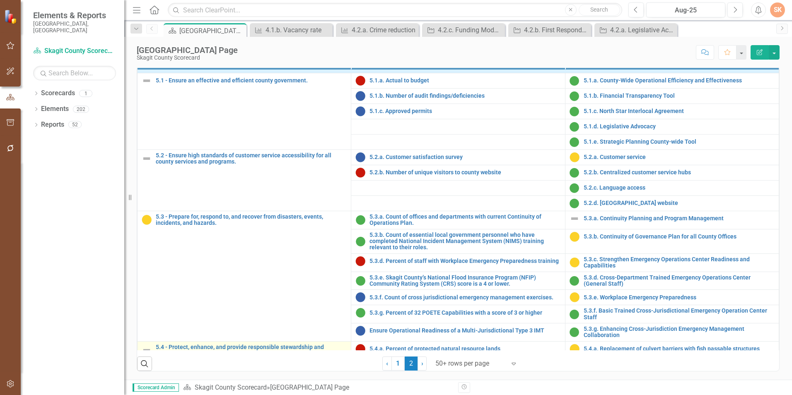
scroll to position [0, 0]
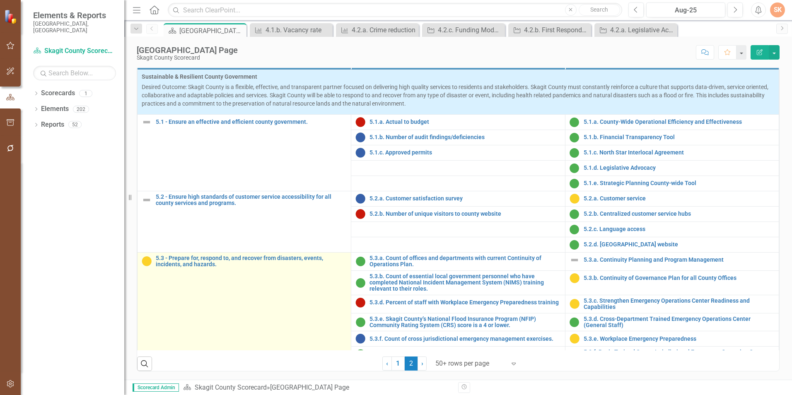
click at [305, 294] on td "5.3 - Prepare for, respond to, and recover from disasters, events, incidents, a…" at bounding box center [244, 317] width 214 height 130
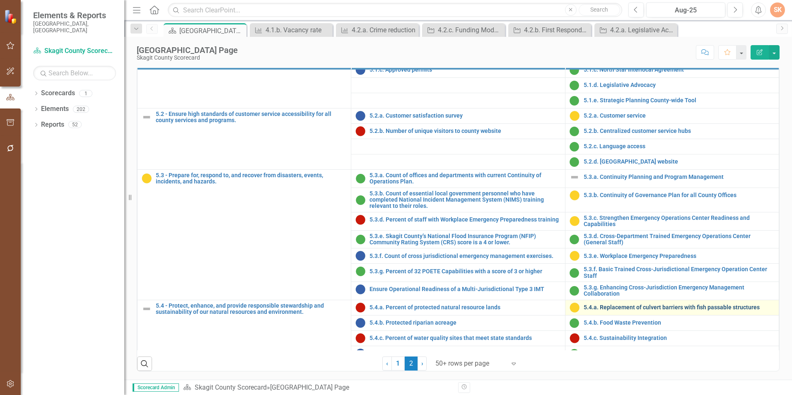
scroll to position [124, 0]
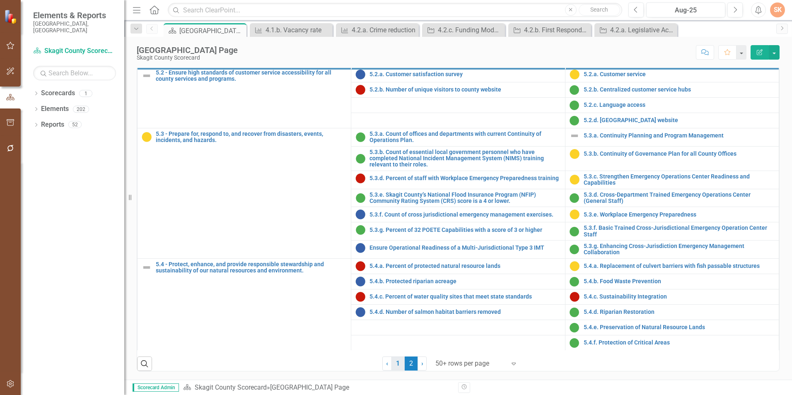
click at [398, 364] on link "1" at bounding box center [397, 364] width 13 height 14
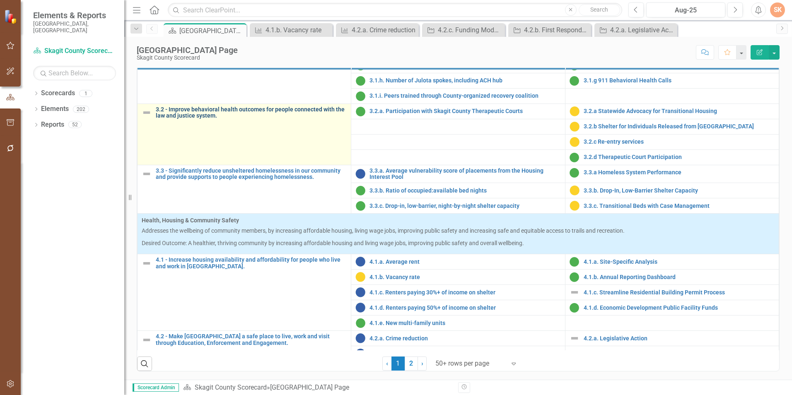
scroll to position [698, 0]
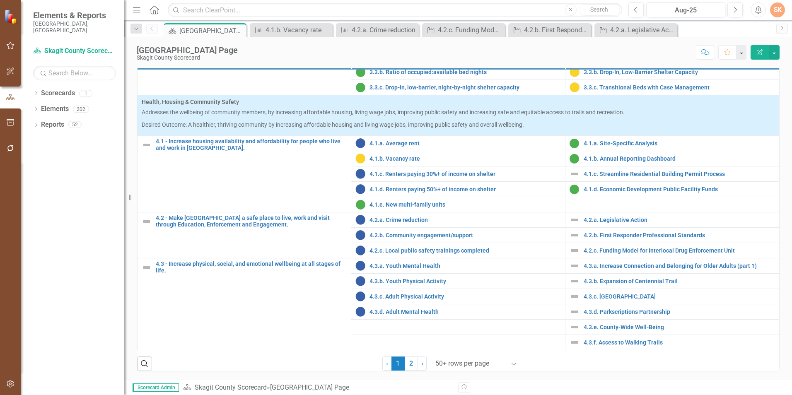
click at [73, 259] on div "Dropdown Scorecards 1 Skagit County Scorecard Dropdown Elements 202 Dropdown Go…" at bounding box center [73, 241] width 104 height 309
click at [370, 34] on div "4.2.a. Crime reduction" at bounding box center [379, 30] width 55 height 10
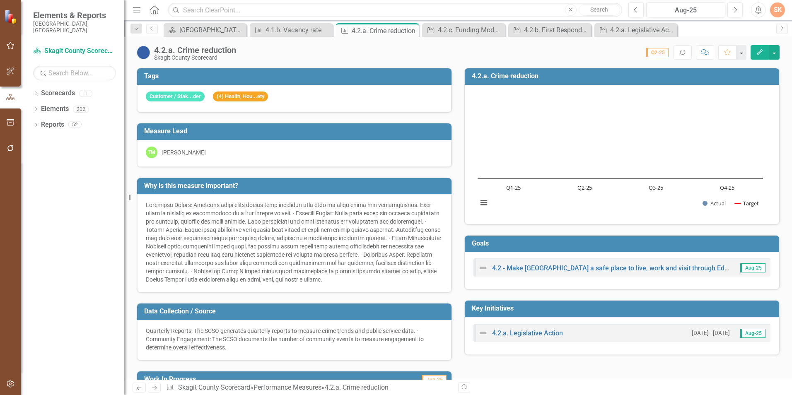
click at [450, 121] on div "Measure Lead TM Tobin Meyer" at bounding box center [294, 140] width 328 height 55
click at [298, 29] on div "4.1.b. Vacancy rate" at bounding box center [292, 30] width 55 height 10
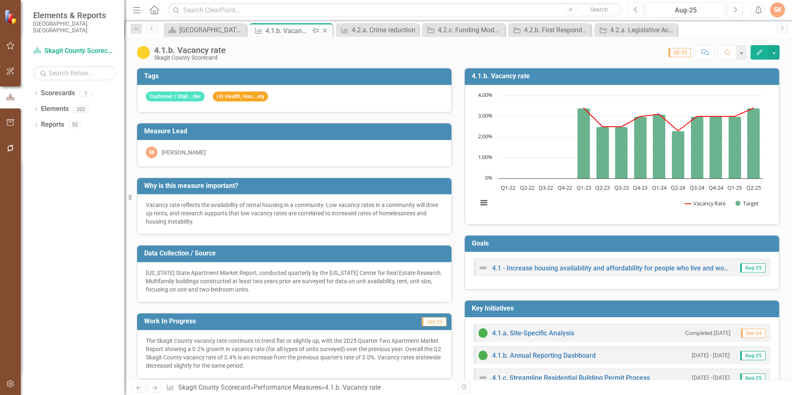
click at [323, 29] on icon at bounding box center [325, 31] width 5 height 5
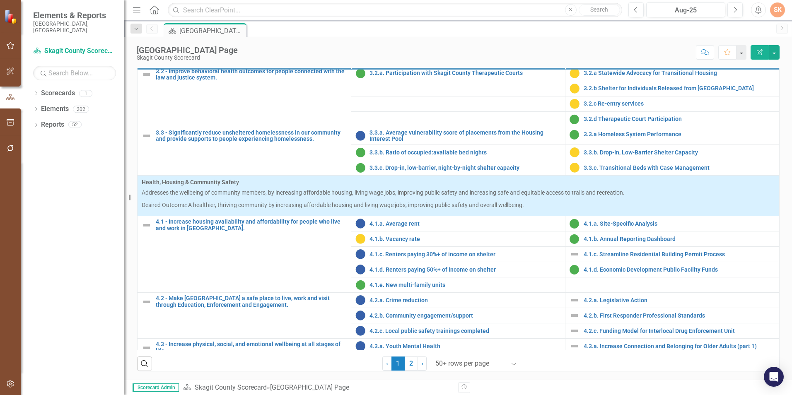
scroll to position [621, 0]
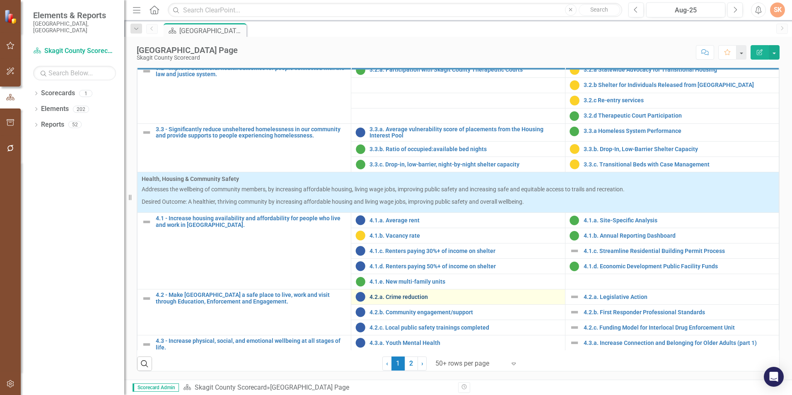
click at [410, 294] on link "4.2.a. Crime reduction" at bounding box center [464, 297] width 191 height 6
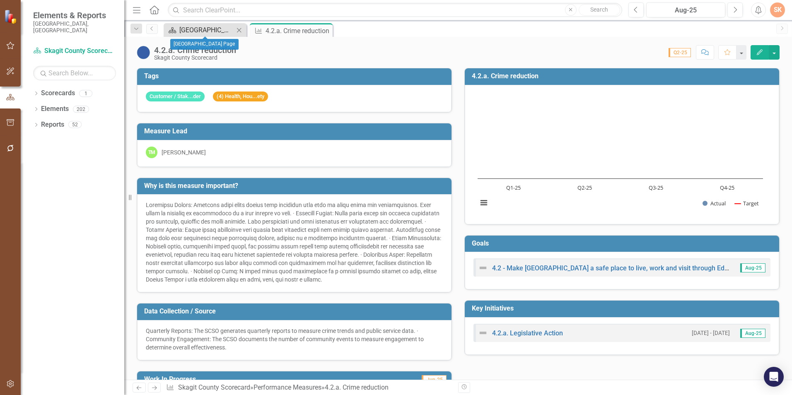
click at [196, 26] on div "[GEOGRAPHIC_DATA] Page" at bounding box center [206, 30] width 55 height 10
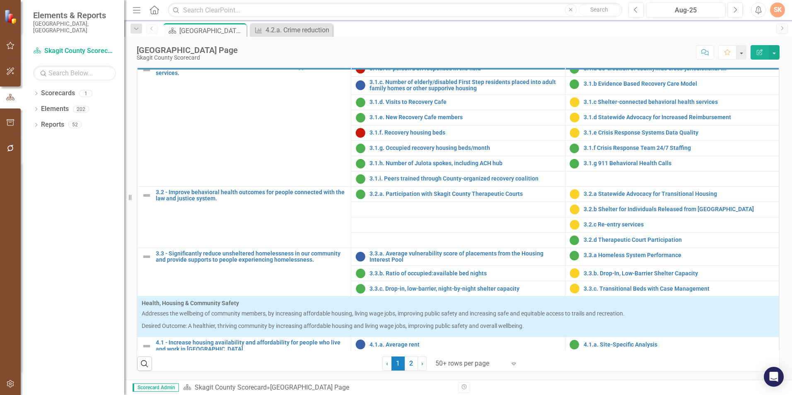
scroll to position [698, 0]
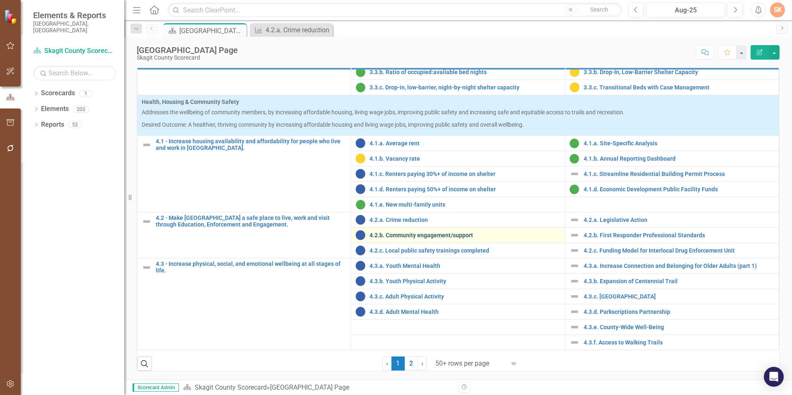
click at [412, 236] on link "4.2.b. Community engagement/support" at bounding box center [464, 235] width 191 height 6
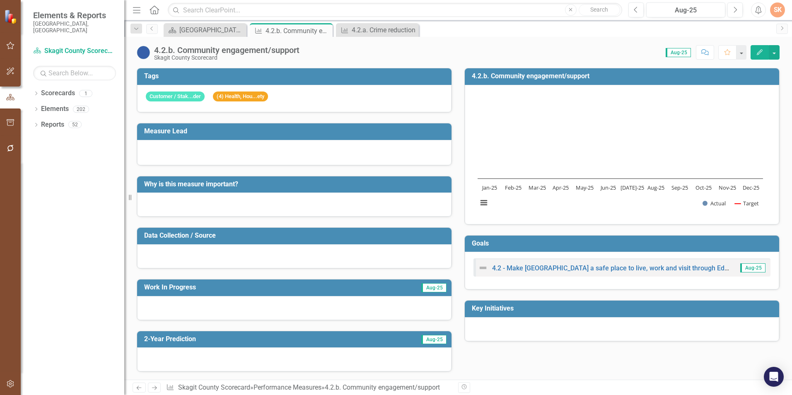
click at [356, 152] on div at bounding box center [294, 152] width 297 height 10
click at [319, 131] on h3 "Measure Lead" at bounding box center [295, 131] width 303 height 7
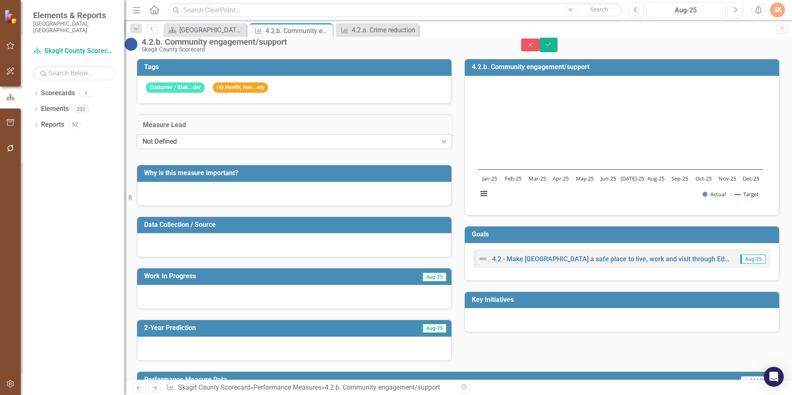
click at [442, 143] on icon at bounding box center [444, 142] width 4 height 2
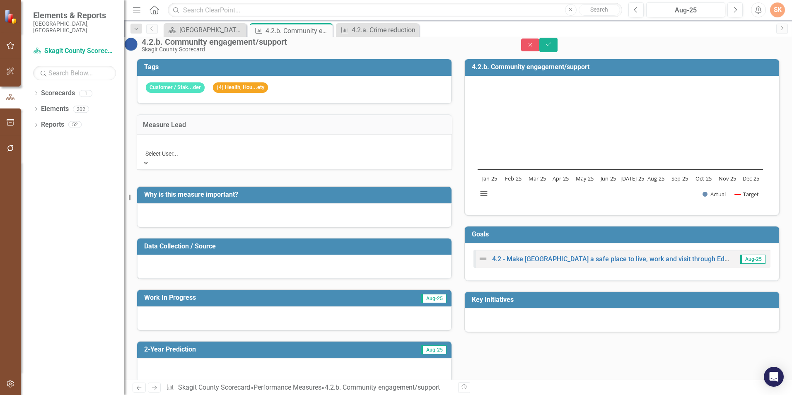
scroll to position [414, 0]
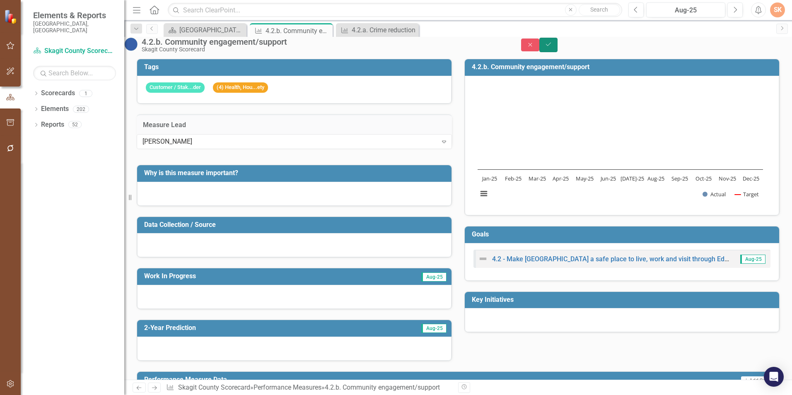
click at [557, 52] on button "Save" at bounding box center [548, 45] width 18 height 14
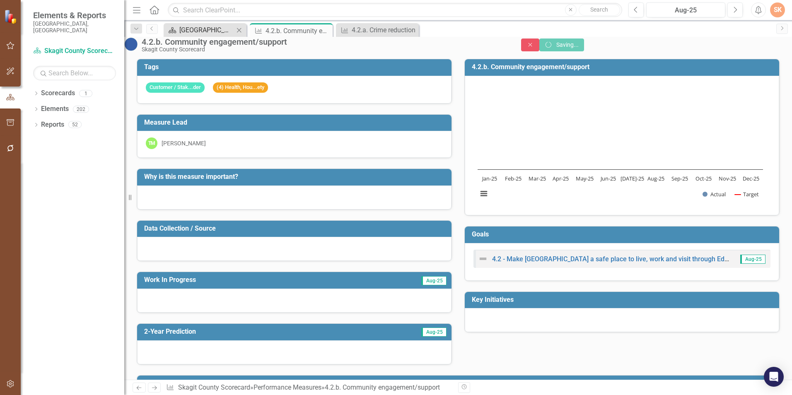
click at [214, 32] on div "[GEOGRAPHIC_DATA] Page" at bounding box center [206, 30] width 55 height 10
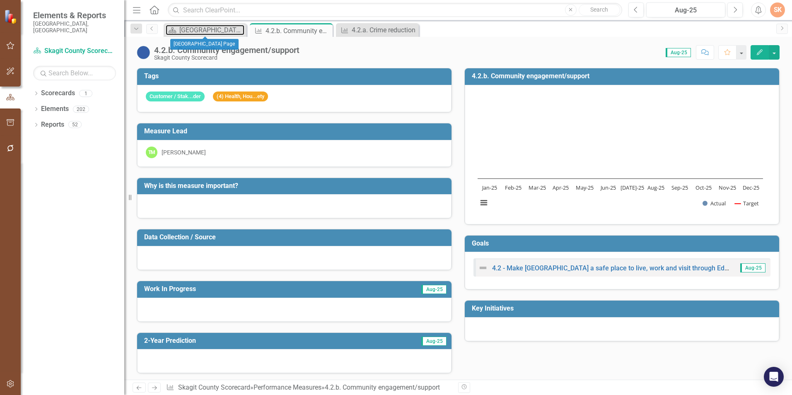
scroll to position [207, 0]
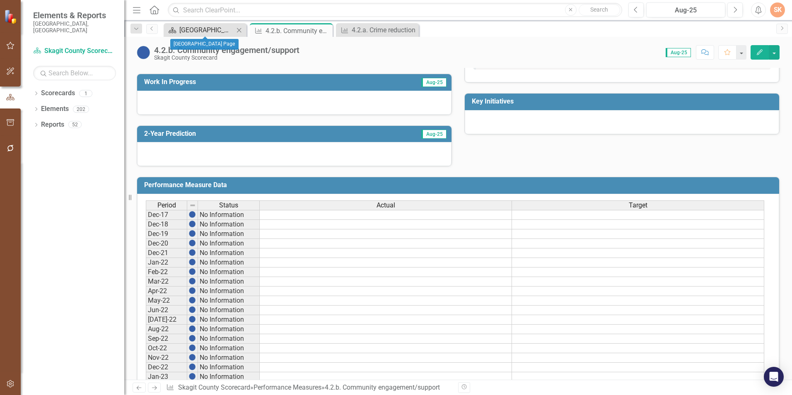
click at [193, 30] on div "[GEOGRAPHIC_DATA] Page" at bounding box center [206, 30] width 55 height 10
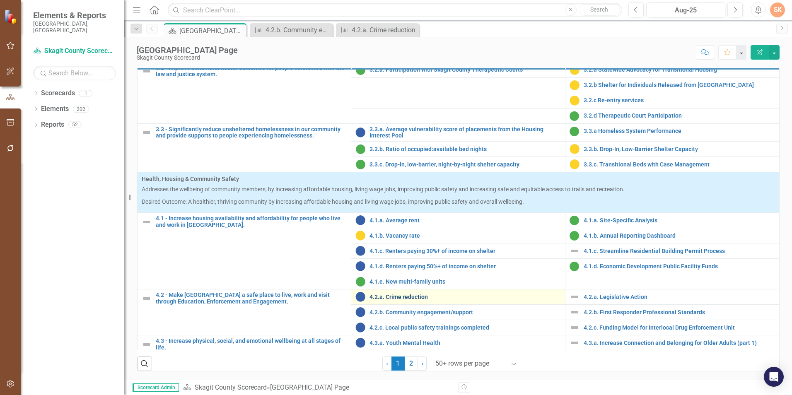
scroll to position [698, 0]
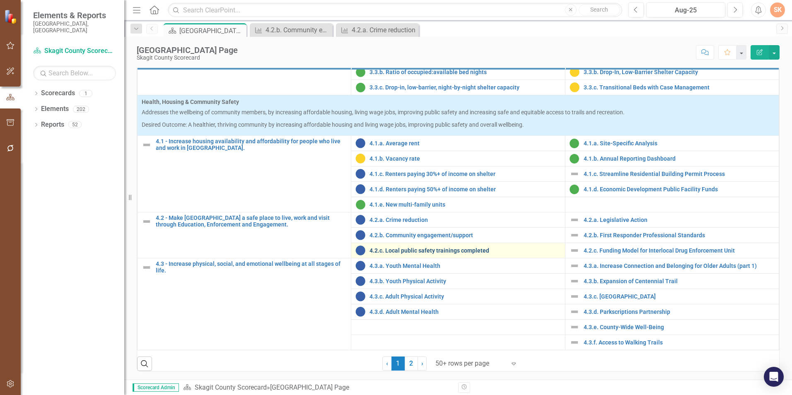
click at [432, 251] on link "4.2.c. Local public safety trainings completed" at bounding box center [464, 251] width 191 height 6
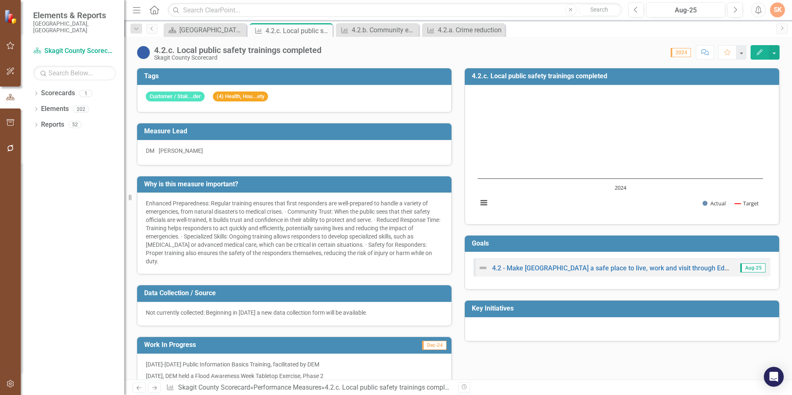
click at [311, 136] on td "Measure Lead" at bounding box center [295, 132] width 303 height 14
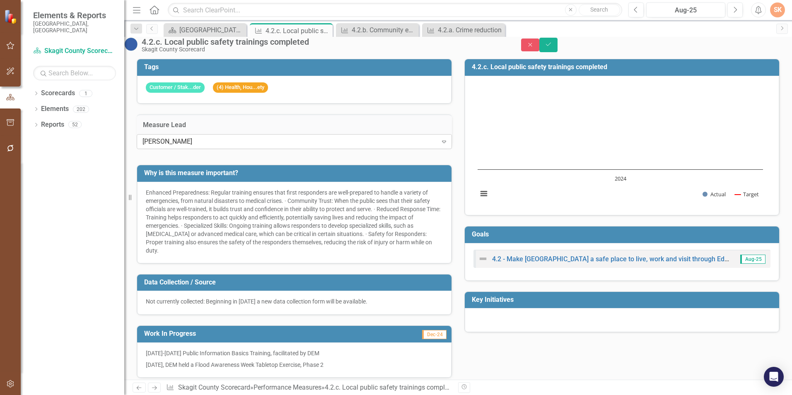
click at [440, 145] on icon "Expand" at bounding box center [444, 141] width 8 height 7
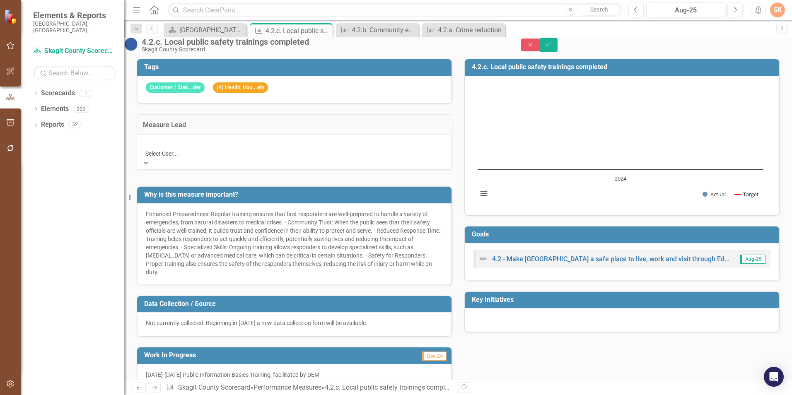
scroll to position [435, 0]
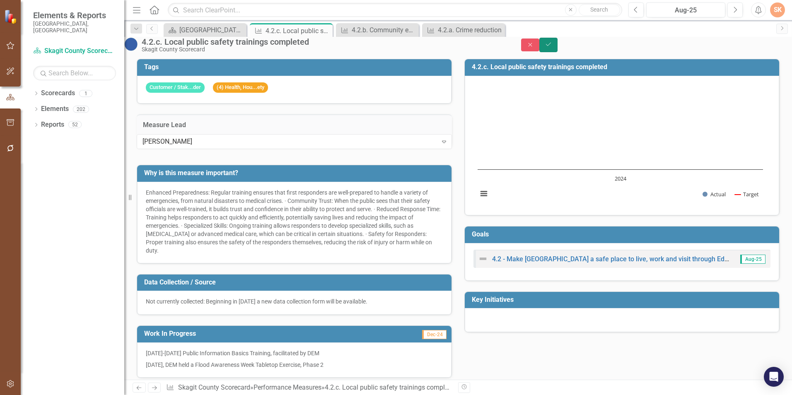
click at [557, 49] on button "Save" at bounding box center [548, 45] width 18 height 14
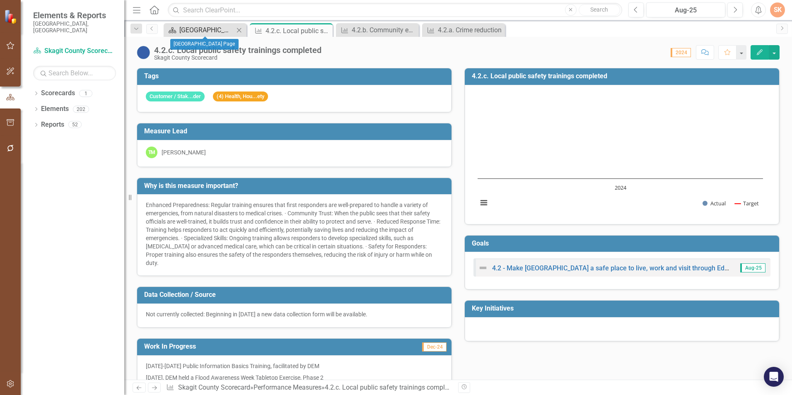
click at [198, 28] on div "[GEOGRAPHIC_DATA] Page" at bounding box center [206, 30] width 55 height 10
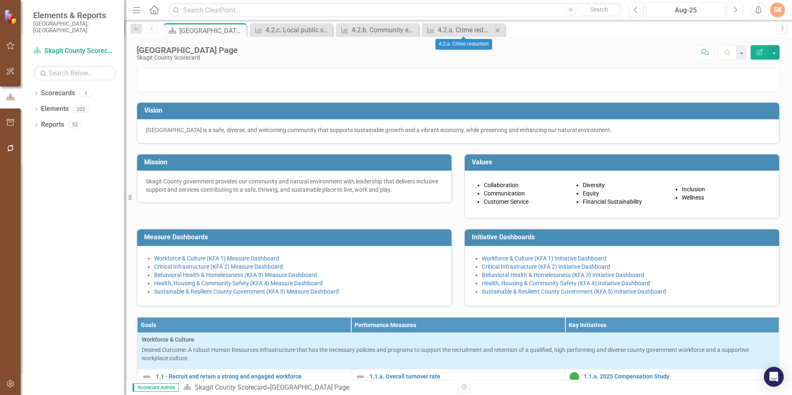
click at [499, 29] on icon "Close" at bounding box center [497, 30] width 8 height 7
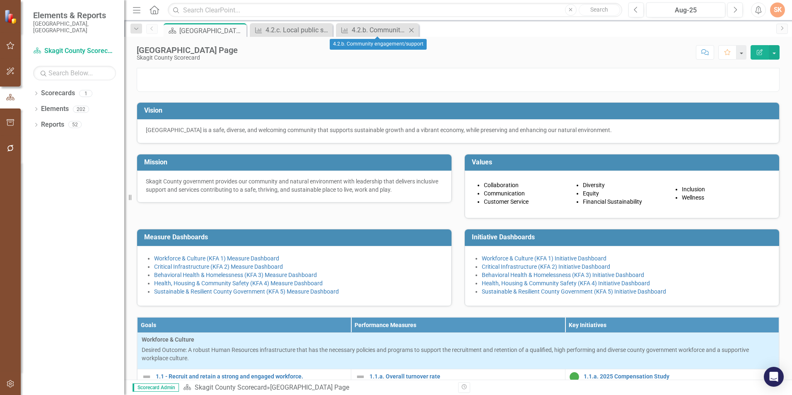
click at [413, 28] on icon "Close" at bounding box center [411, 30] width 8 height 7
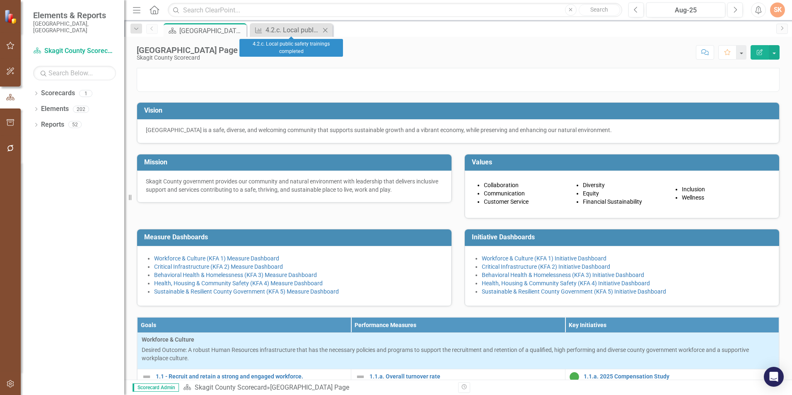
click at [327, 33] on icon "Close" at bounding box center [325, 30] width 8 height 7
click at [277, 57] on div "Score: N/A Aug-25 Completed Comment Favorite Edit Report" at bounding box center [511, 52] width 538 height 14
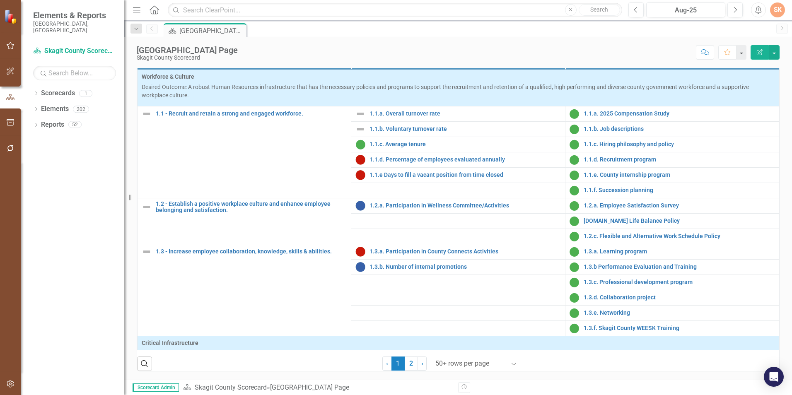
scroll to position [333, 0]
click at [410, 360] on link "2" at bounding box center [411, 364] width 13 height 14
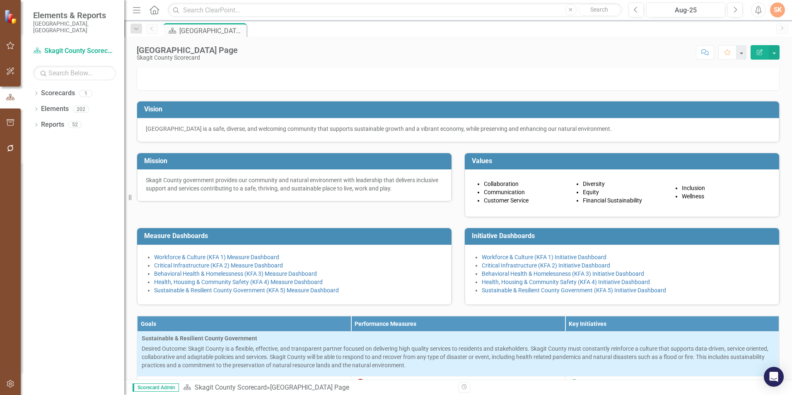
scroll to position [0, 0]
